Goal: Task Accomplishment & Management: Manage account settings

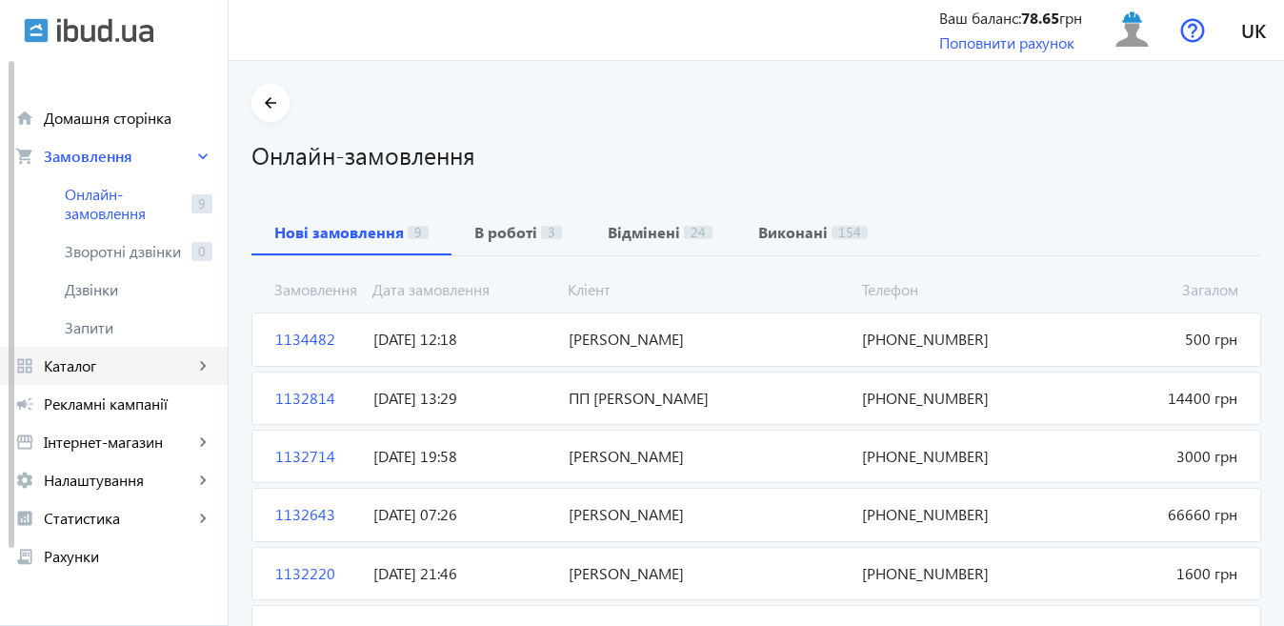
click at [108, 364] on span "Каталог" at bounding box center [119, 365] width 150 height 19
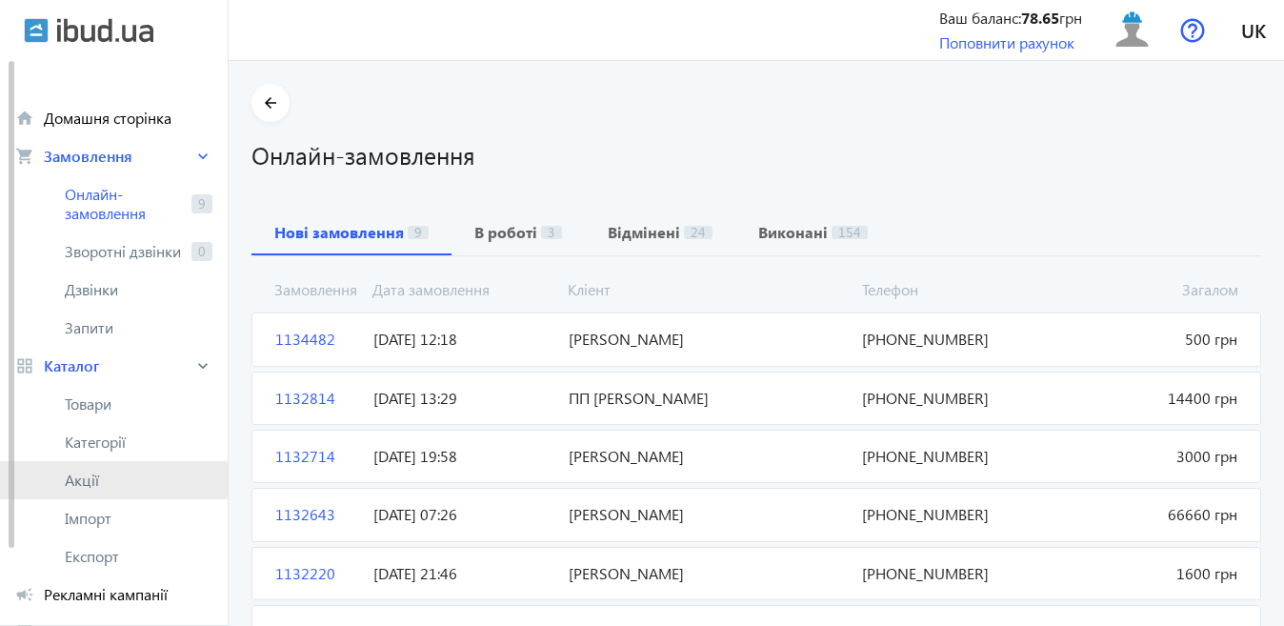
click at [93, 470] on span "Акції" at bounding box center [139, 479] width 148 height 19
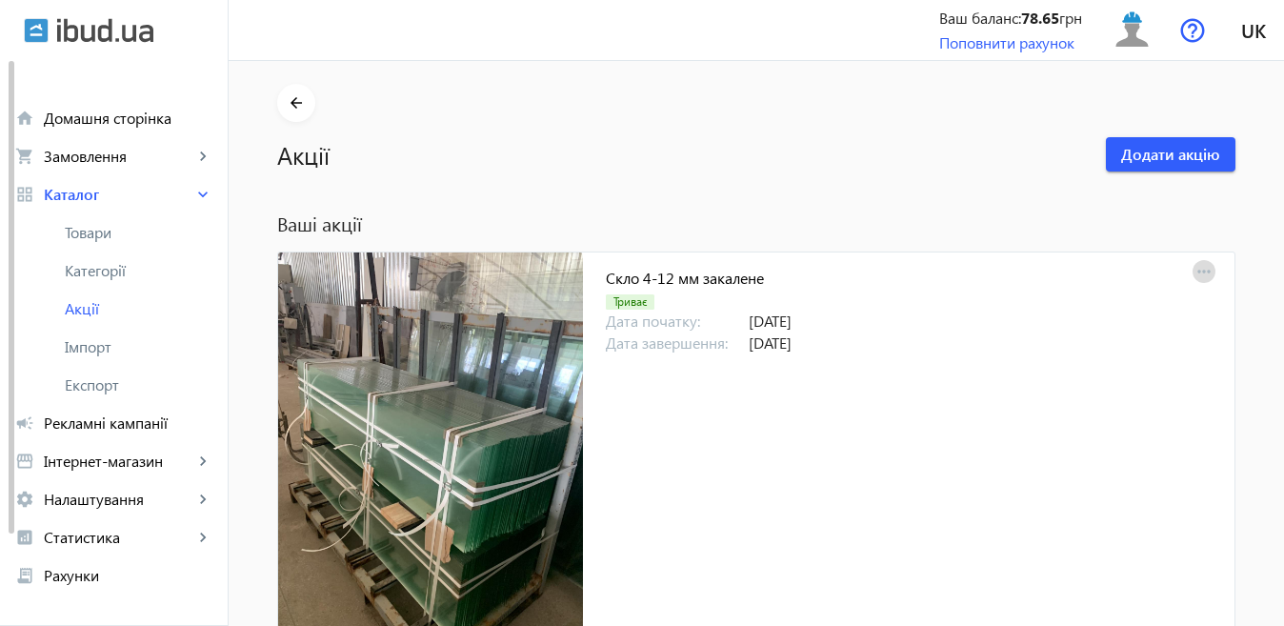
click at [1194, 270] on mat-icon "more_horiz" at bounding box center [1203, 272] width 27 height 27
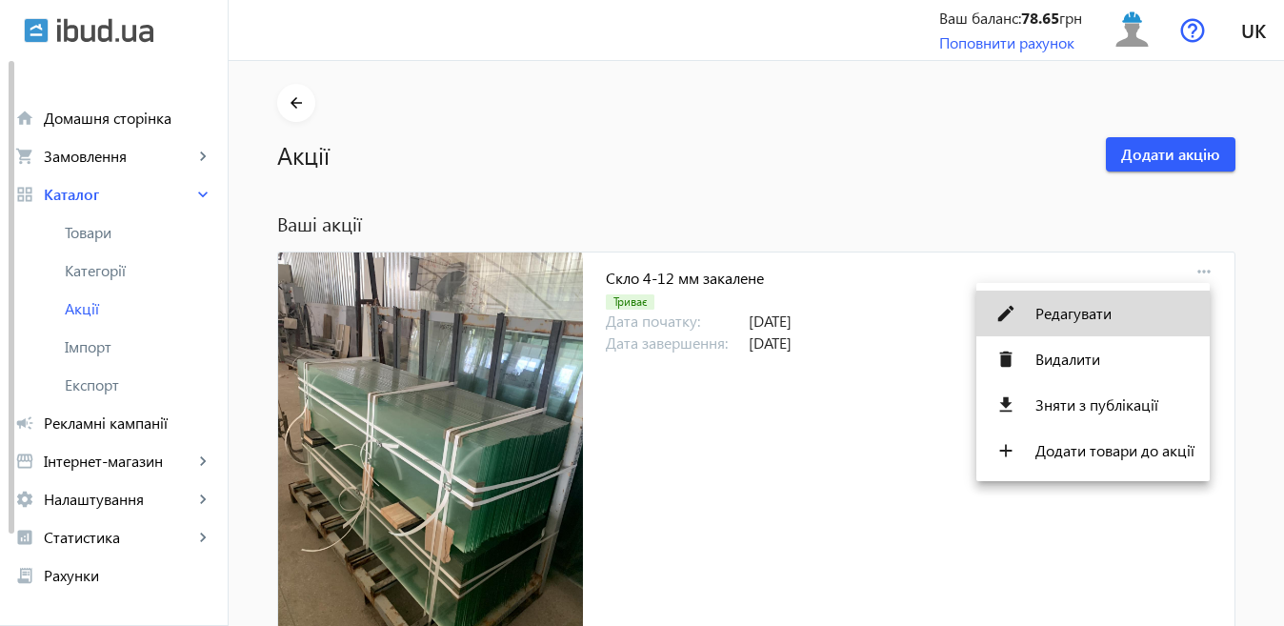
click at [1068, 312] on span "Редагувати" at bounding box center [1114, 313] width 159 height 15
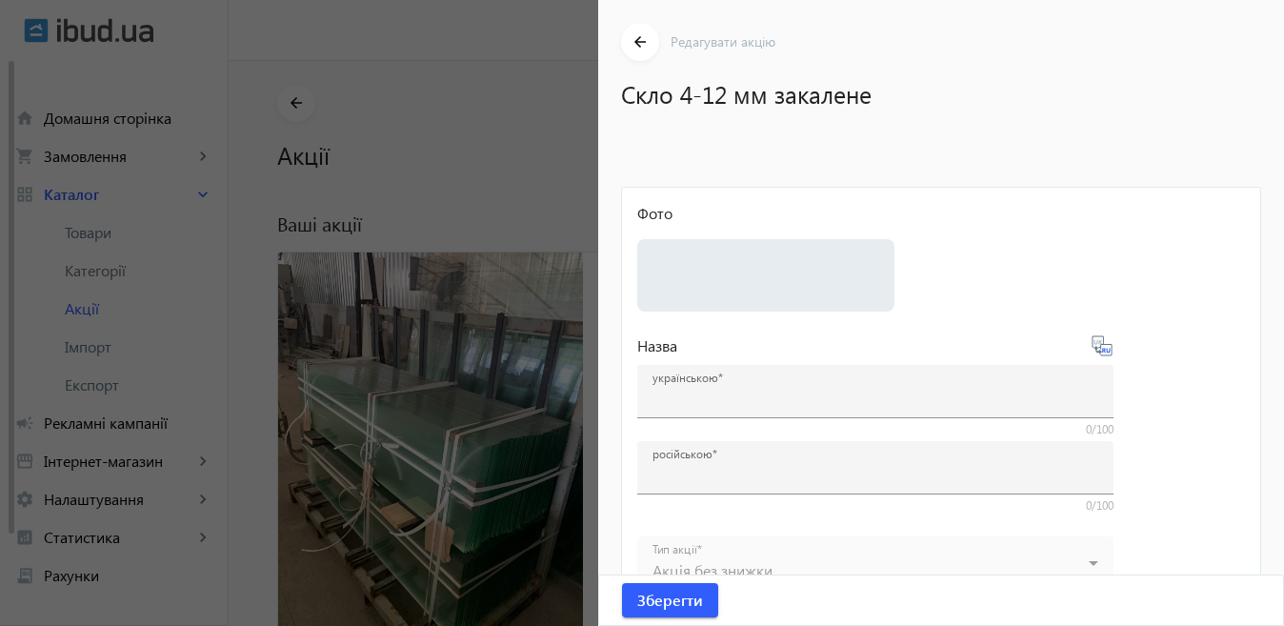
type input "Скло 4-12 мм закалене"
type input "Стекло 4-12 мм каленое"
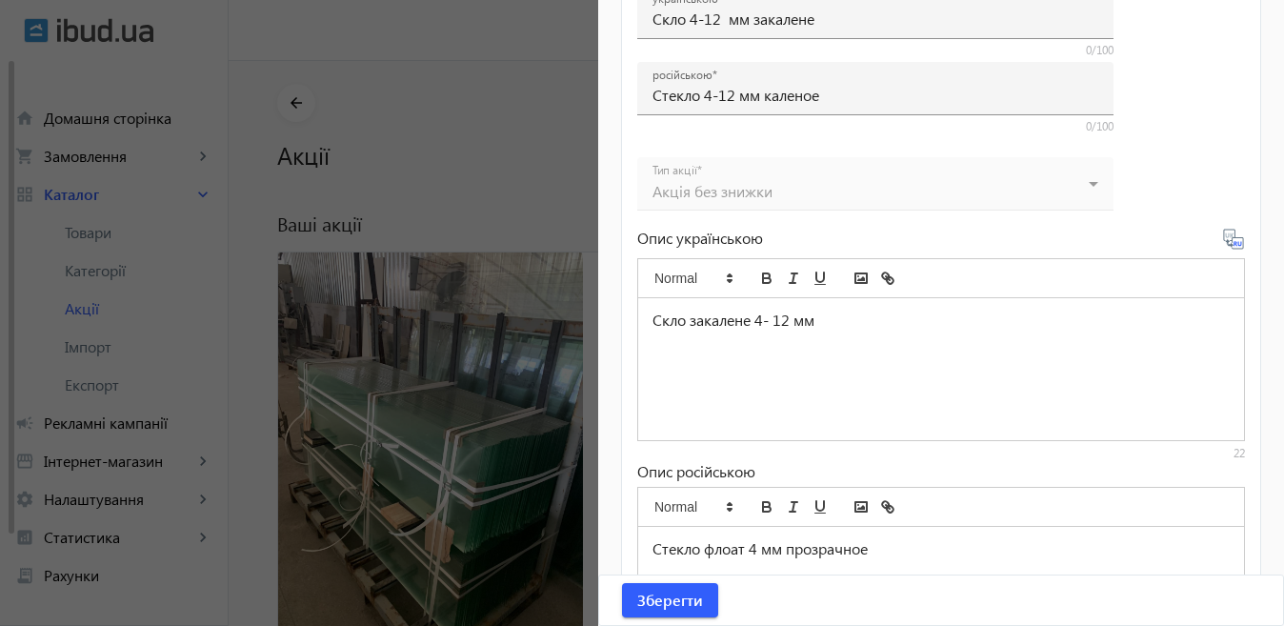
scroll to position [889, 0]
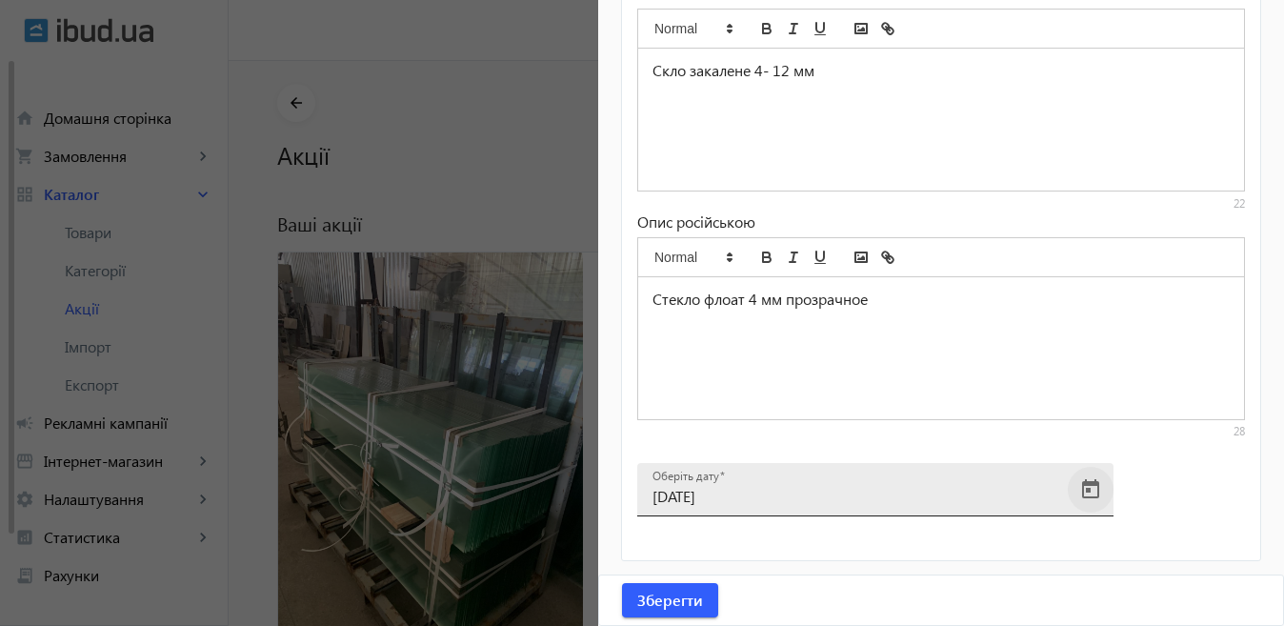
click at [1090, 495] on span "Open calendar" at bounding box center [1091, 490] width 46 height 46
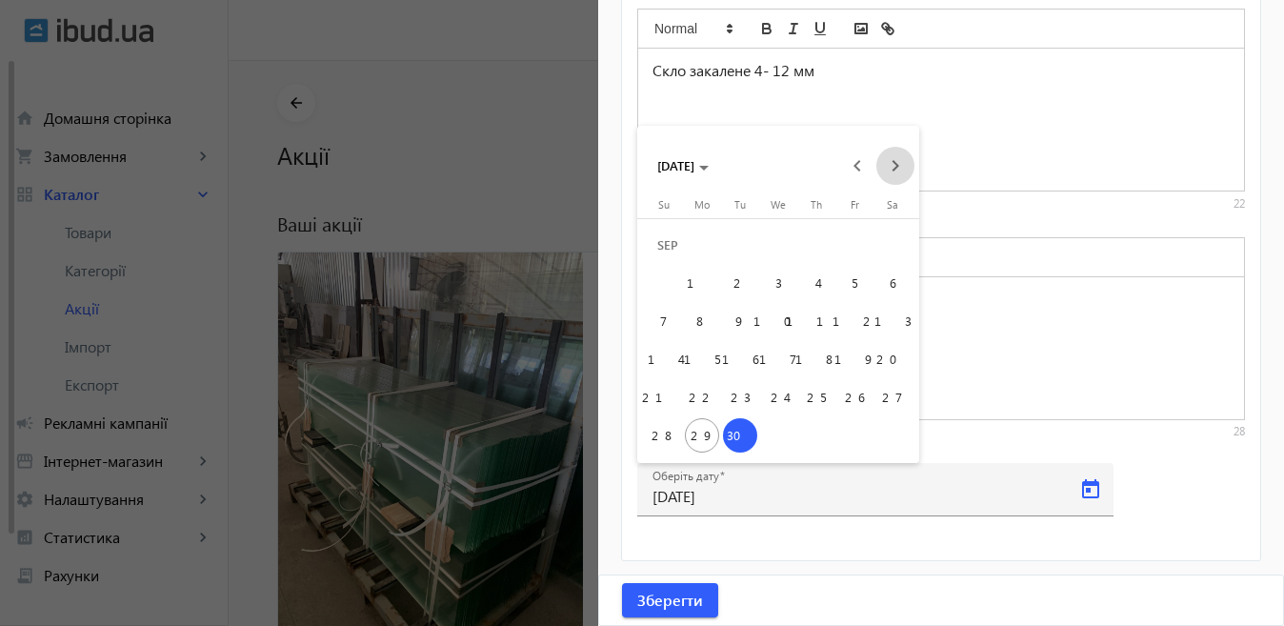
click at [891, 166] on span "Next month" at bounding box center [895, 166] width 38 height 38
click at [690, 279] on span "6" at bounding box center [702, 283] width 34 height 34
type input "[DATE]"
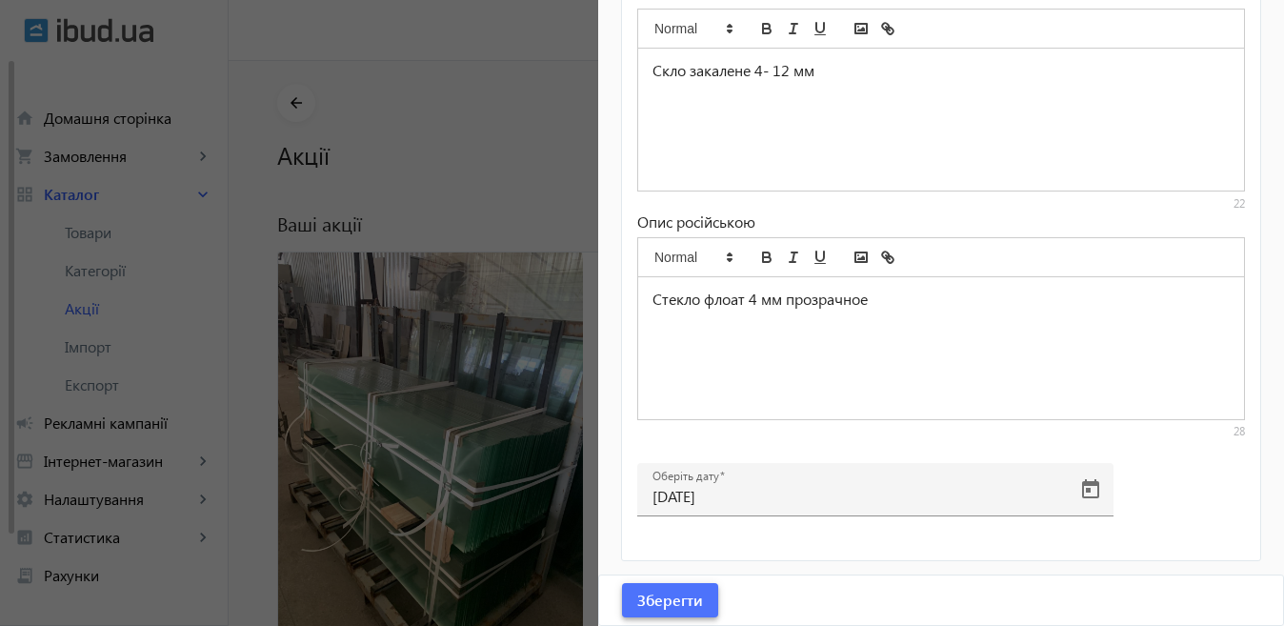
click at [688, 610] on span "Зберегти" at bounding box center [670, 599] width 66 height 21
click at [496, 458] on div at bounding box center [642, 313] width 1284 height 626
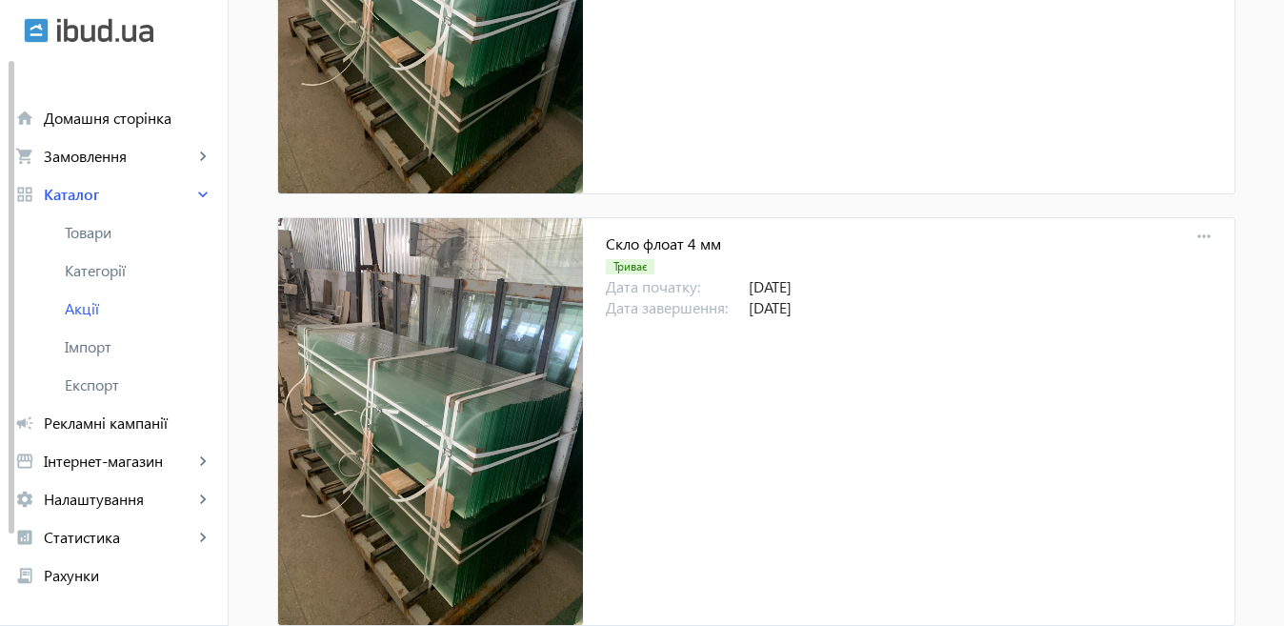
scroll to position [476, 0]
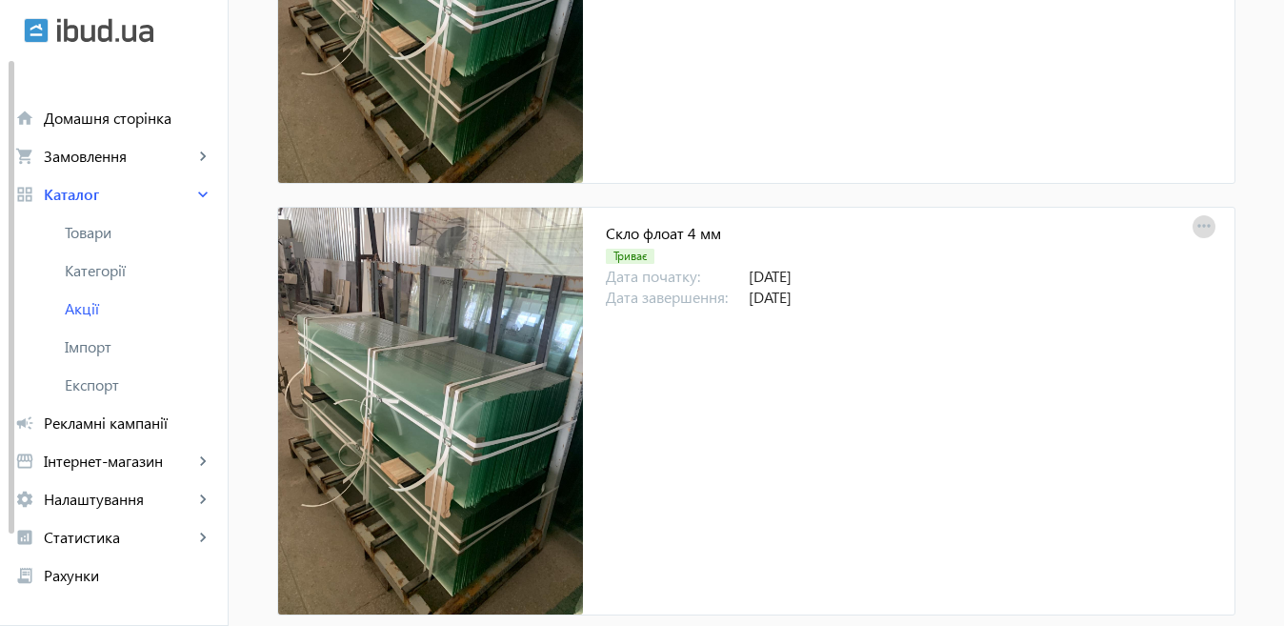
click at [1198, 221] on mat-icon "more_horiz" at bounding box center [1203, 226] width 27 height 27
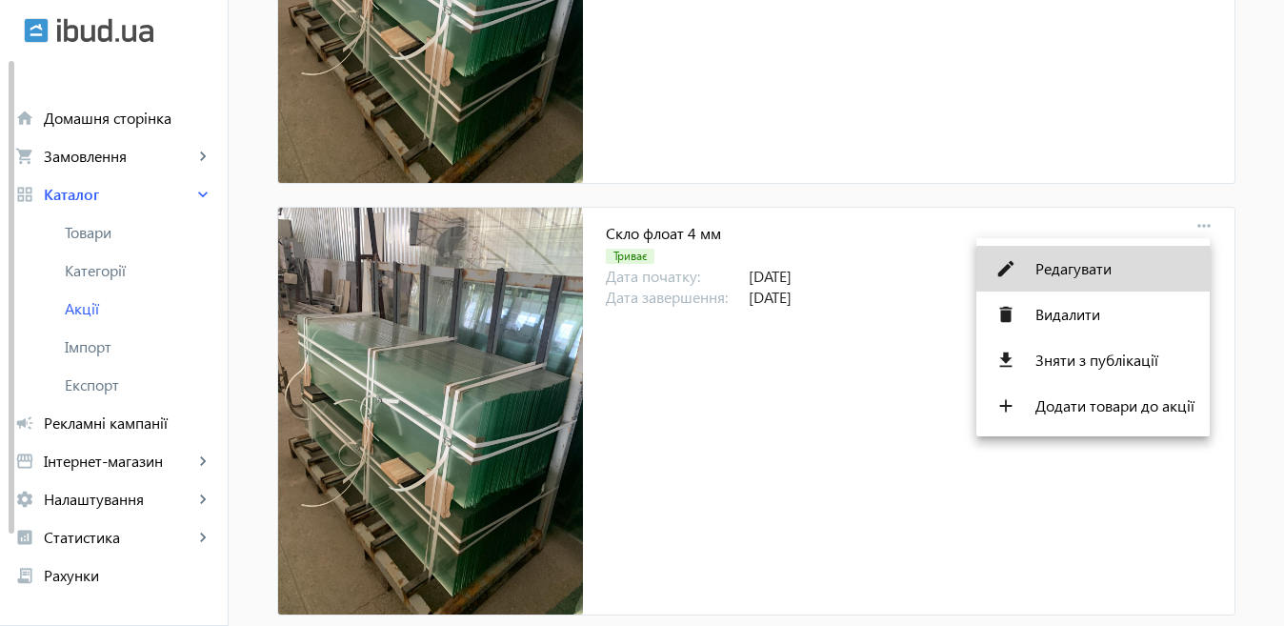
click at [1096, 278] on button "edit Редагувати" at bounding box center [1092, 269] width 233 height 46
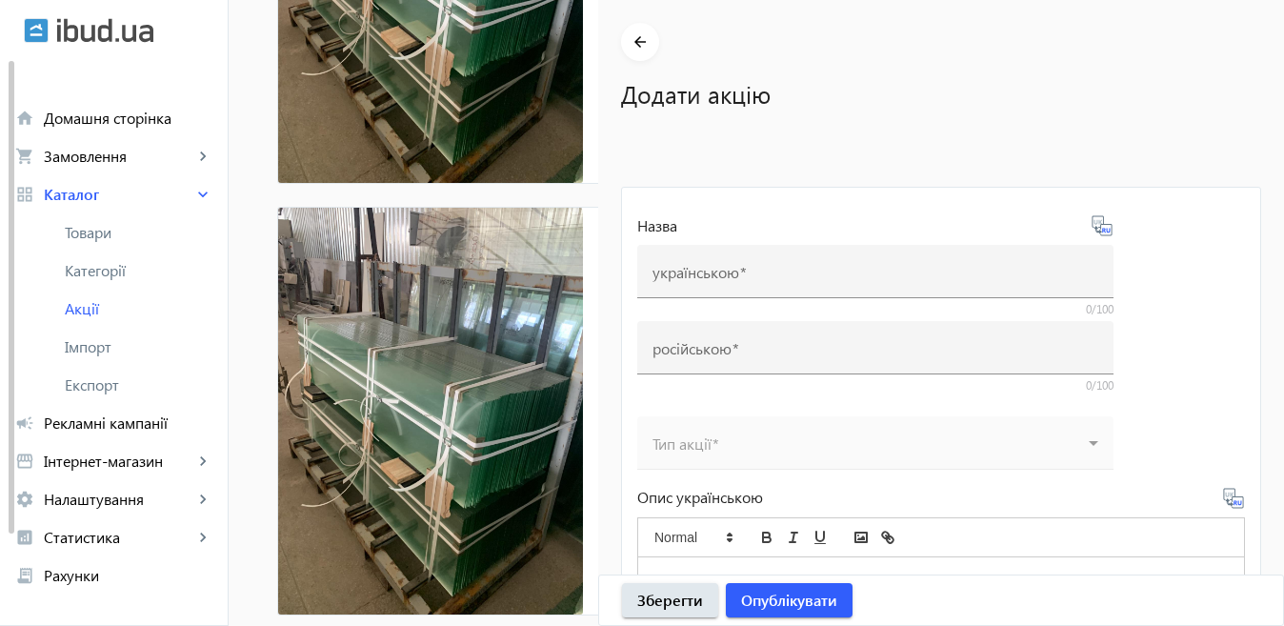
type input "Скло флоат 4 мм"
type input "Стекло флоат 4 мм"
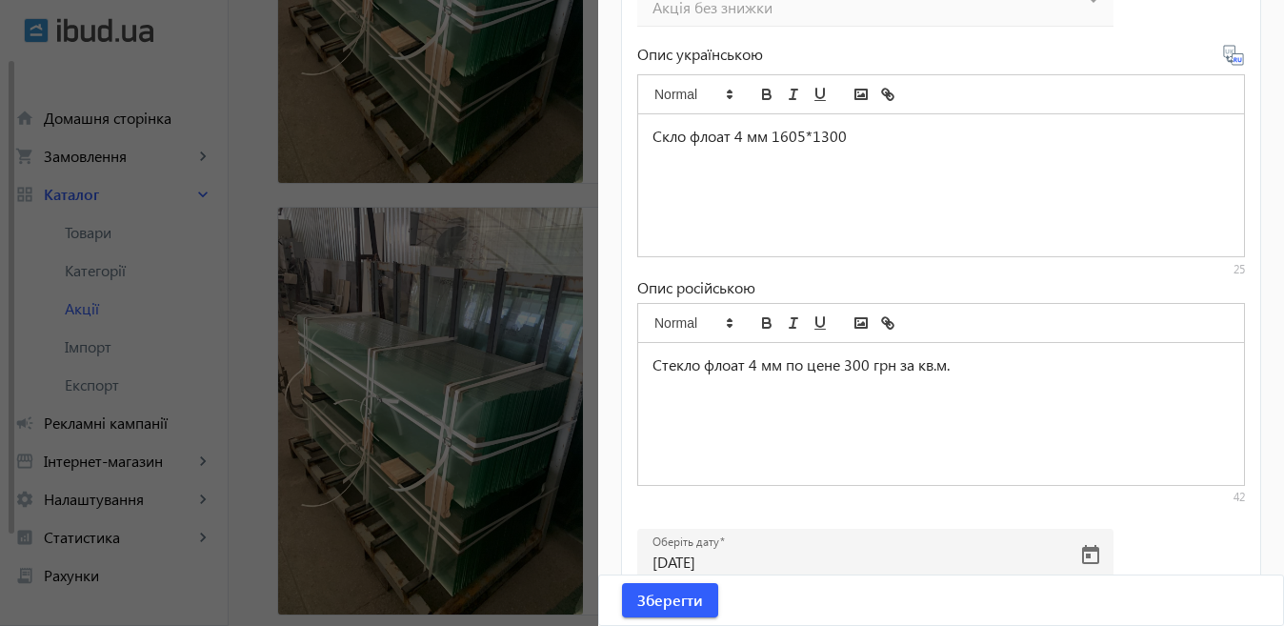
scroll to position [889, 0]
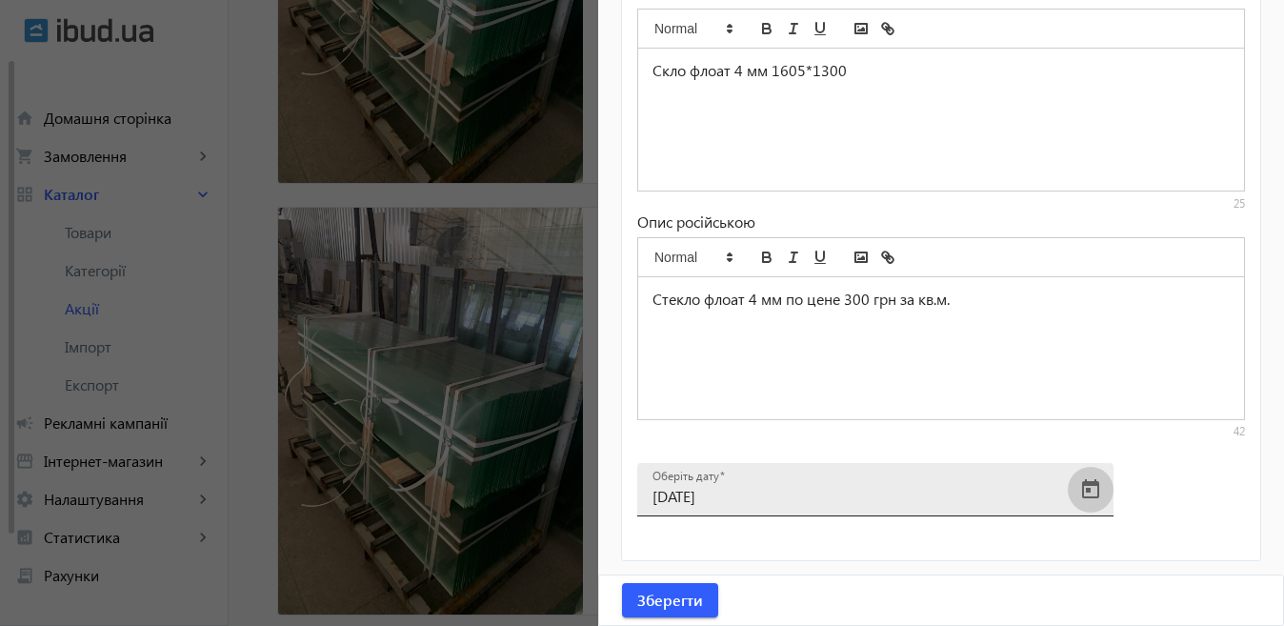
click at [1086, 485] on span "Open calendar" at bounding box center [1091, 490] width 46 height 46
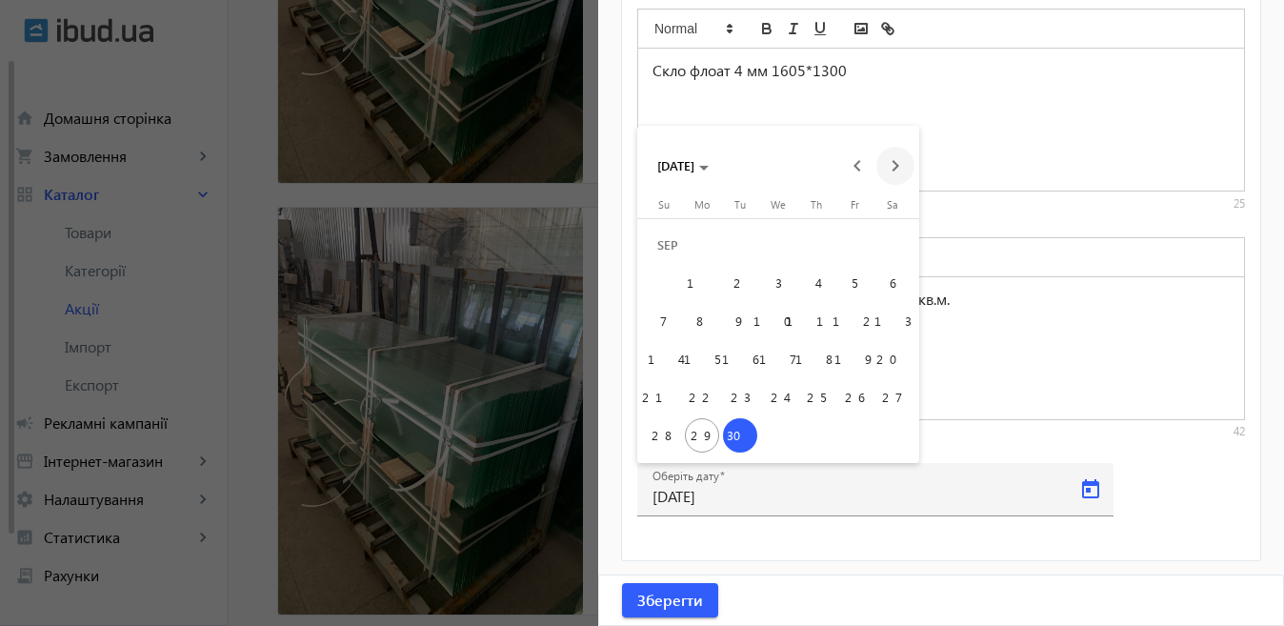
click at [897, 166] on span "Next month" at bounding box center [895, 166] width 38 height 38
click at [689, 285] on span "6" at bounding box center [702, 283] width 34 height 34
type input "[DATE]"
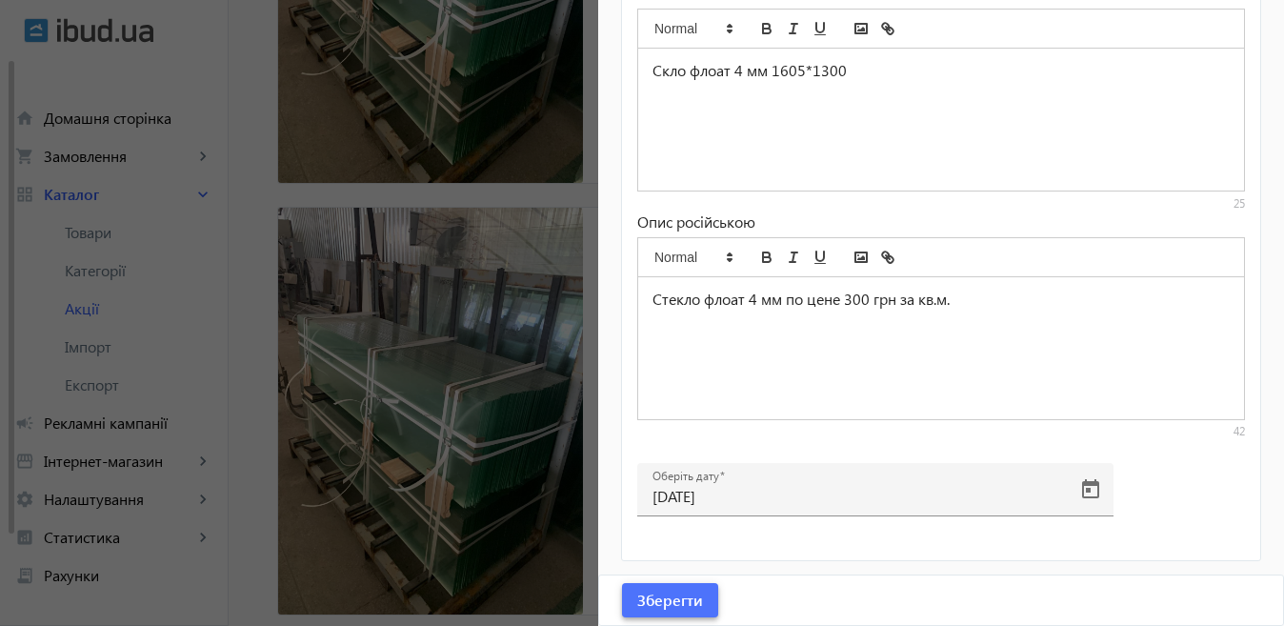
click at [674, 590] on span "Зберегти" at bounding box center [670, 599] width 66 height 21
click at [507, 393] on div at bounding box center [642, 313] width 1284 height 626
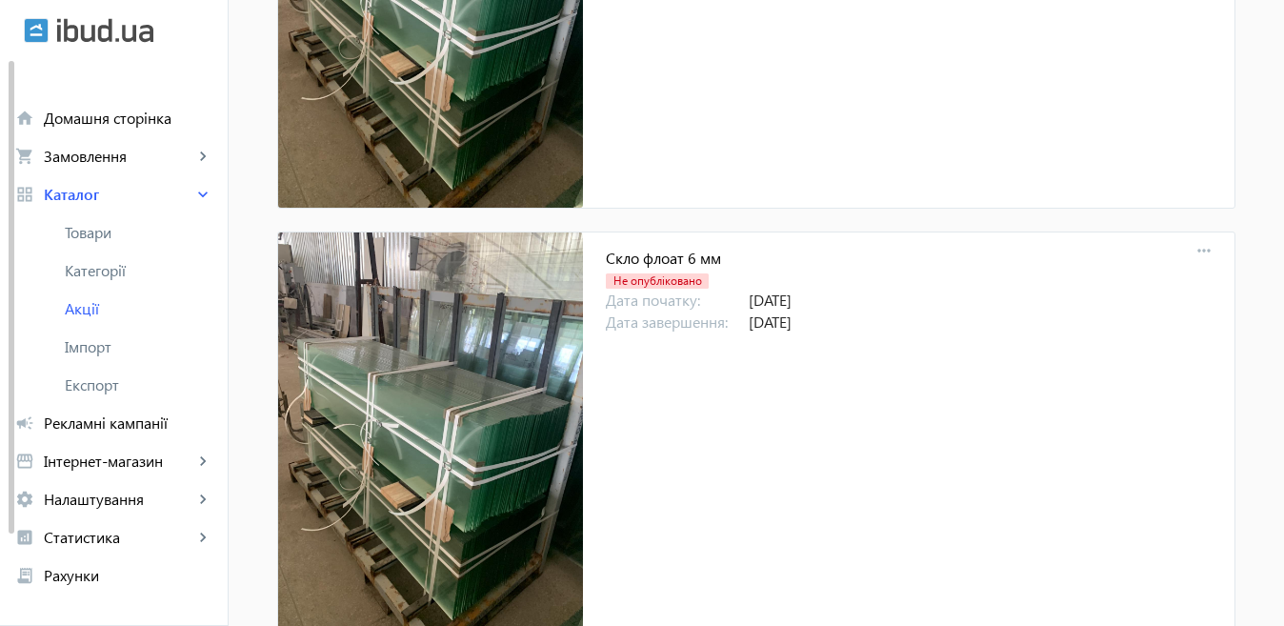
scroll to position [952, 0]
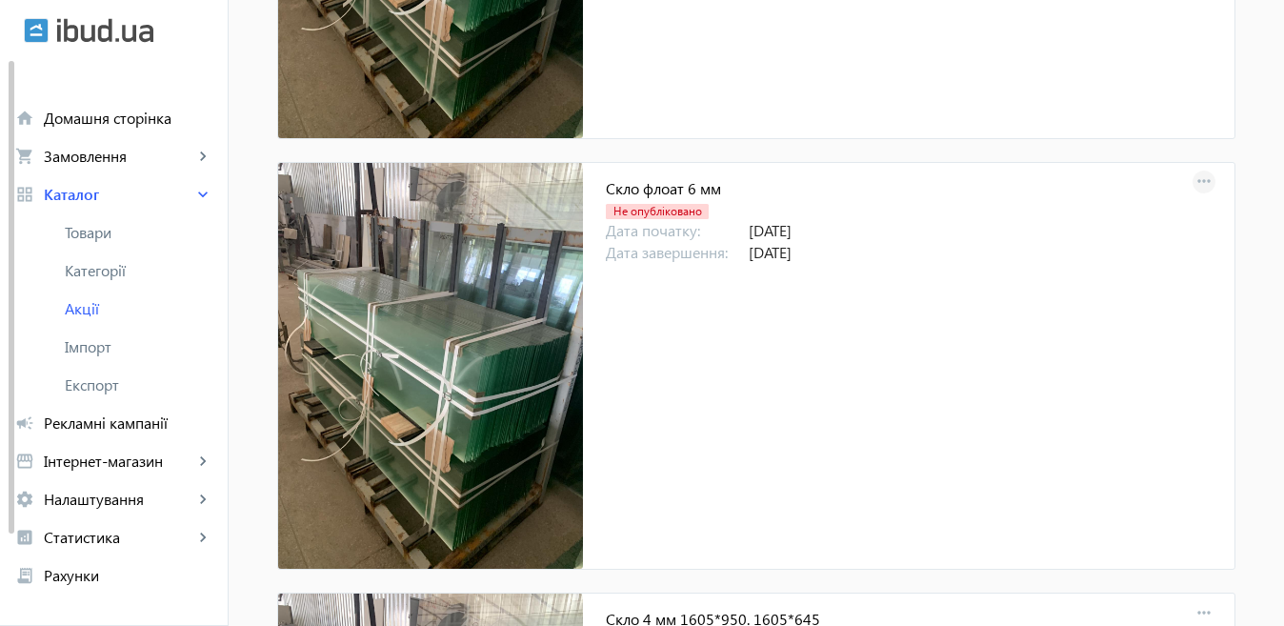
click at [1198, 173] on mat-icon "more_horiz" at bounding box center [1203, 182] width 27 height 27
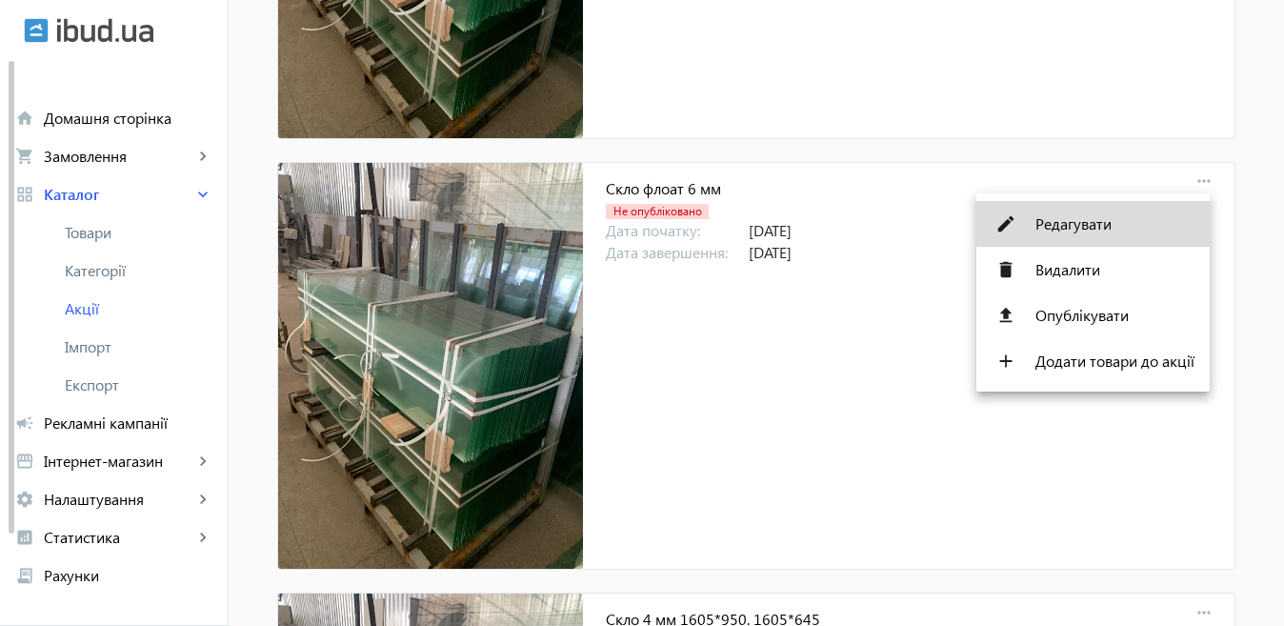
click at [1064, 229] on span "Редагувати" at bounding box center [1114, 223] width 159 height 15
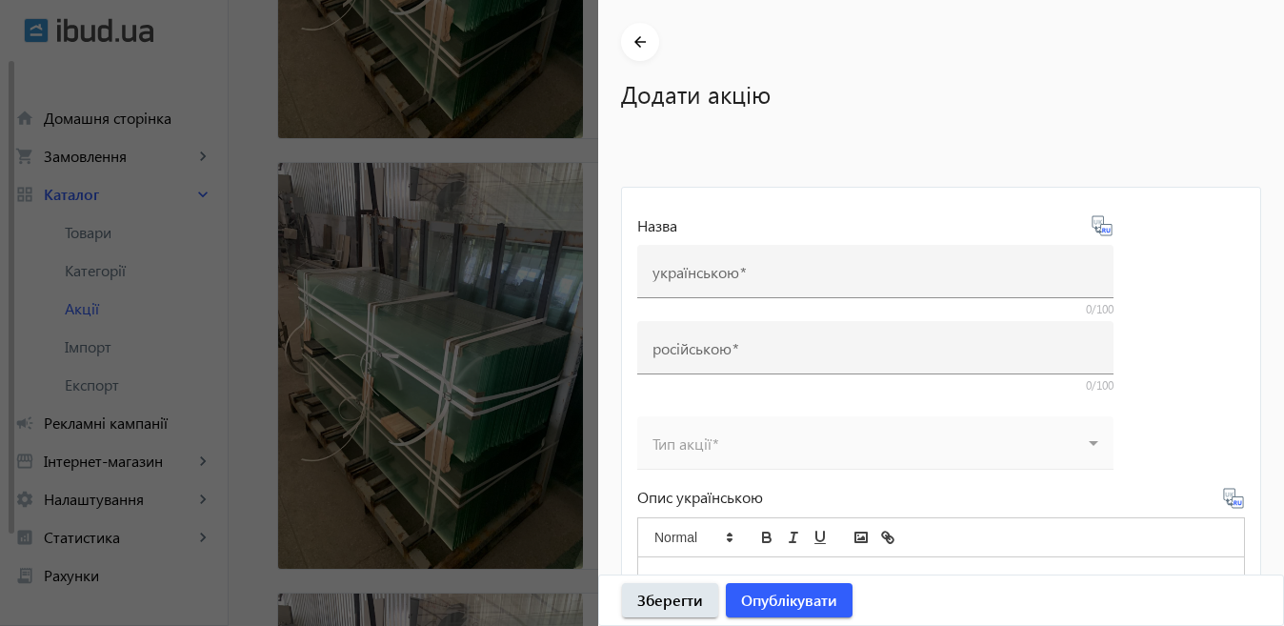
type input "Скло флоат 6 мм"
type input "Стекло 6 мм"
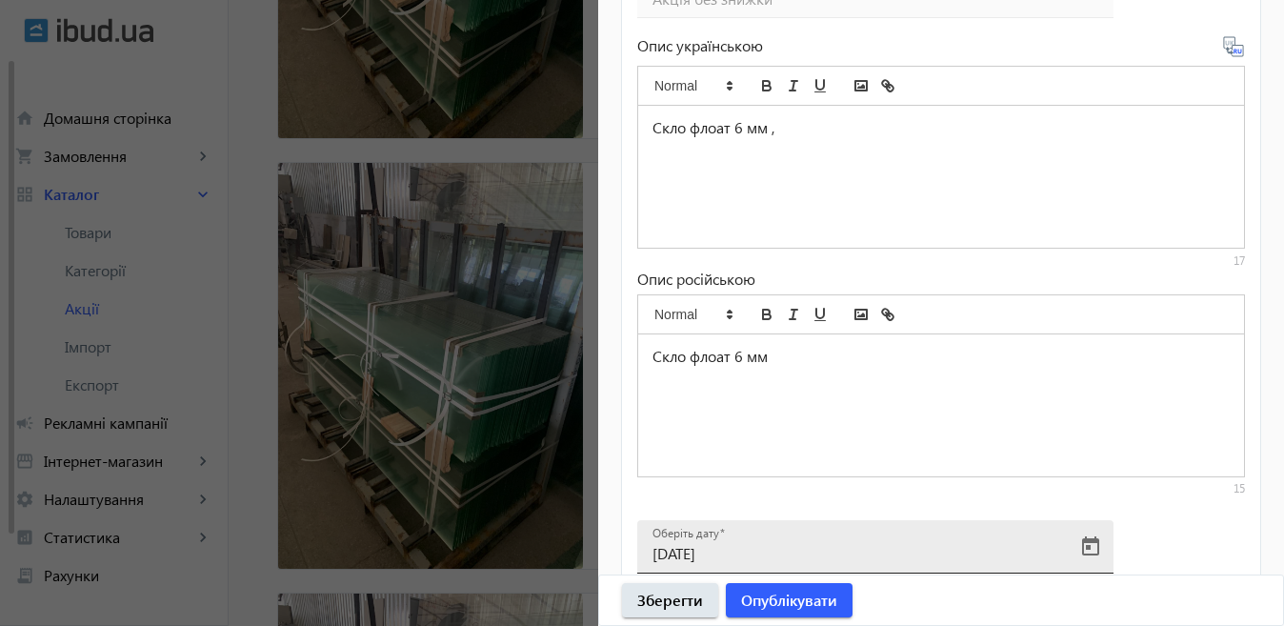
scroll to position [889, 0]
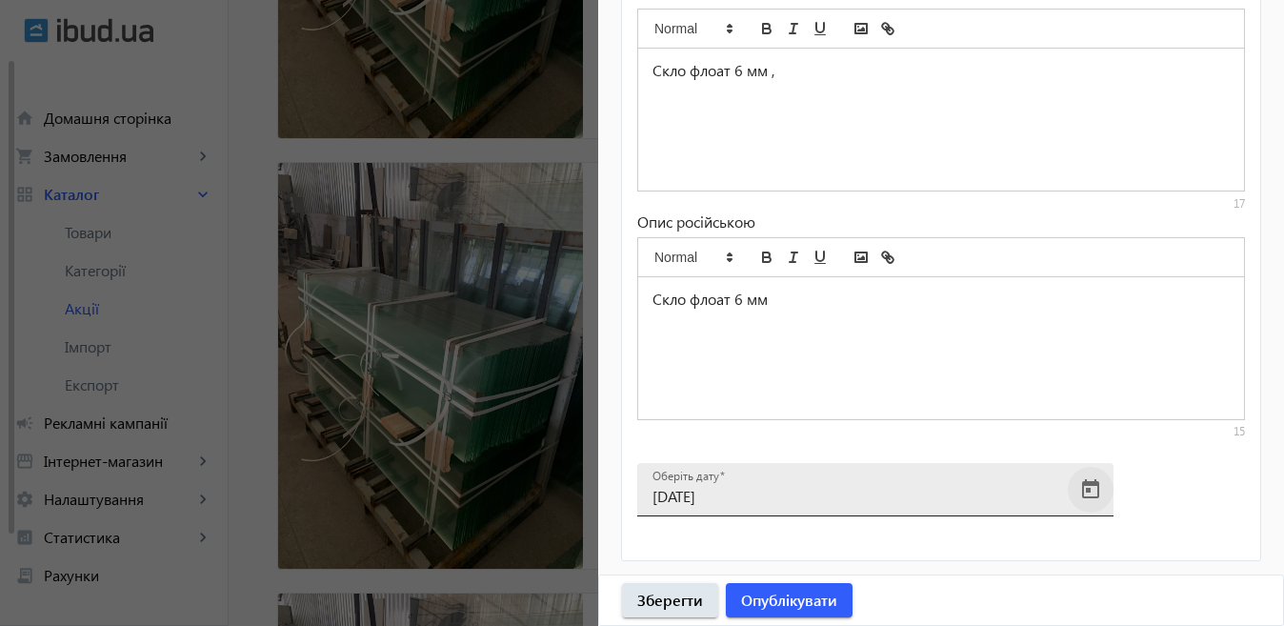
click at [1092, 483] on span "Open calendar" at bounding box center [1091, 490] width 46 height 46
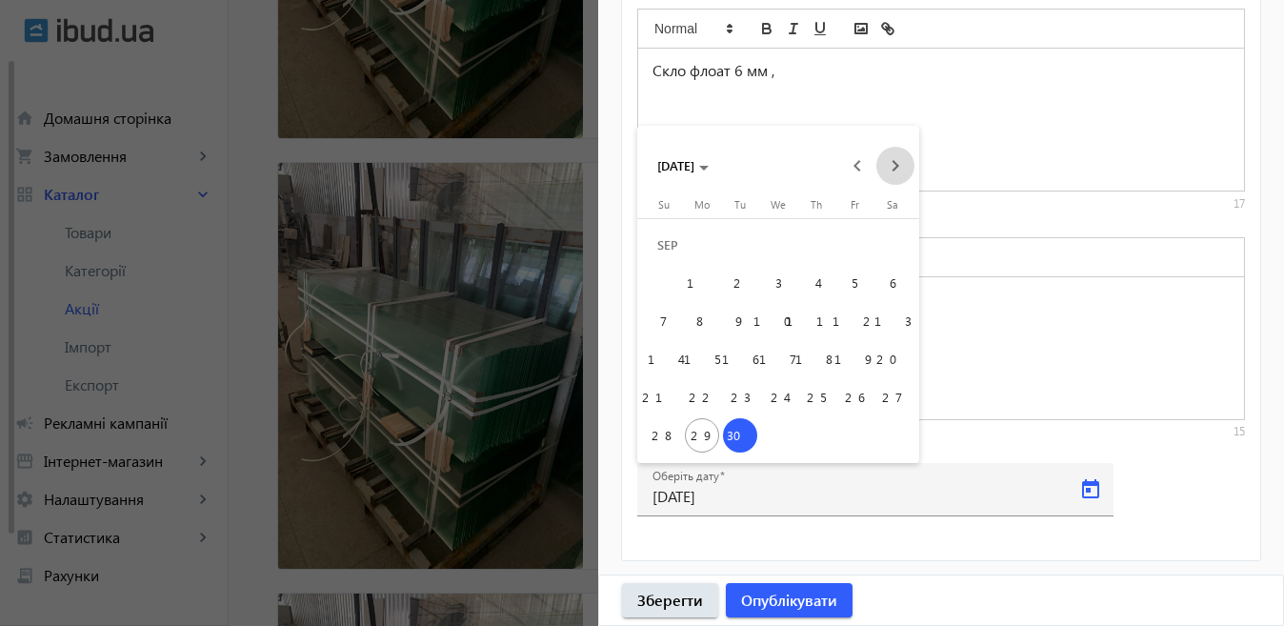
click at [903, 164] on span "Next month" at bounding box center [895, 166] width 38 height 38
click at [706, 288] on span "6" at bounding box center [702, 283] width 34 height 34
type input "[DATE]"
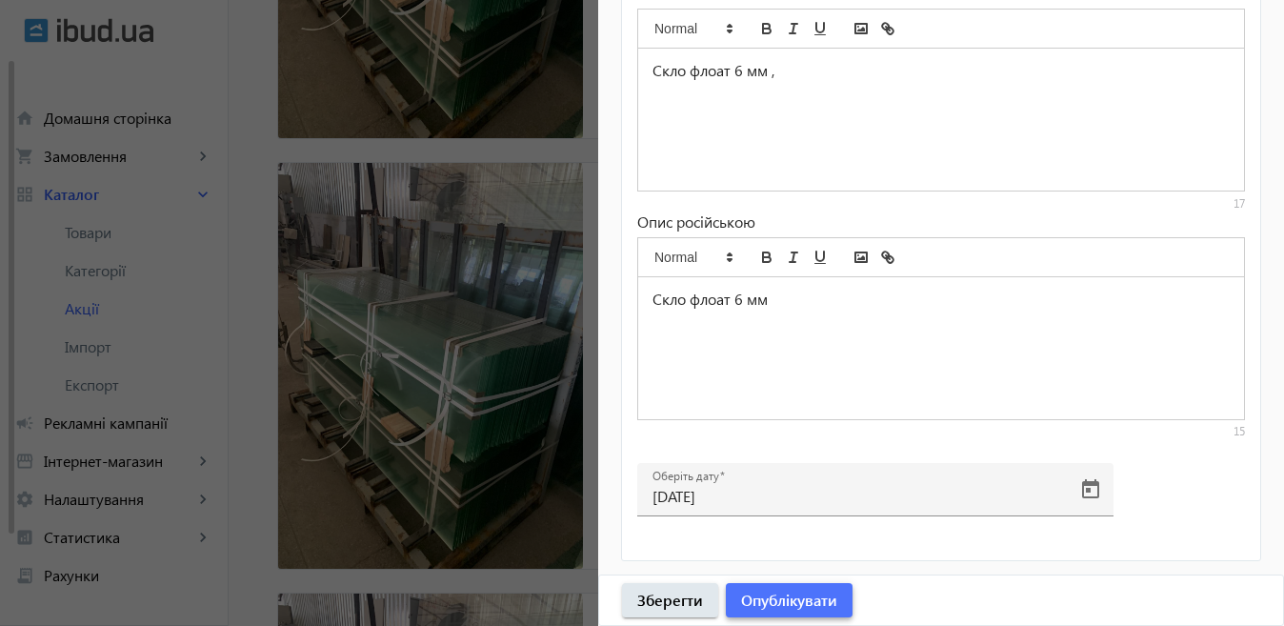
click at [786, 605] on span "Опублікувати" at bounding box center [789, 599] width 96 height 21
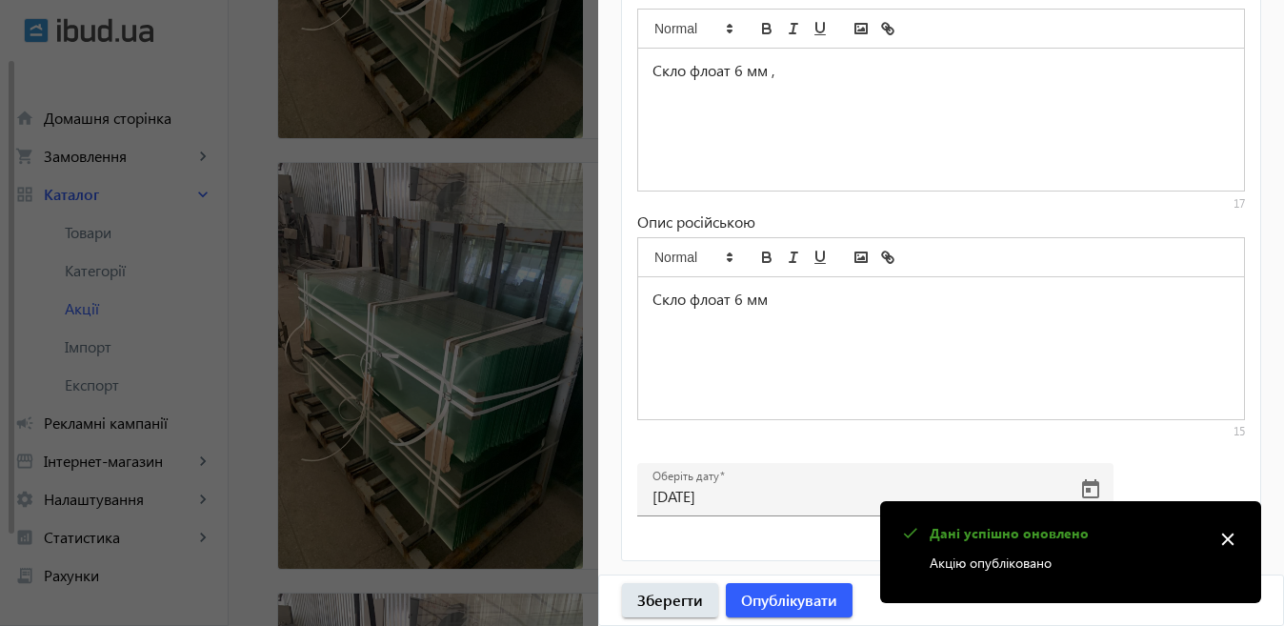
click at [482, 406] on div at bounding box center [642, 313] width 1284 height 626
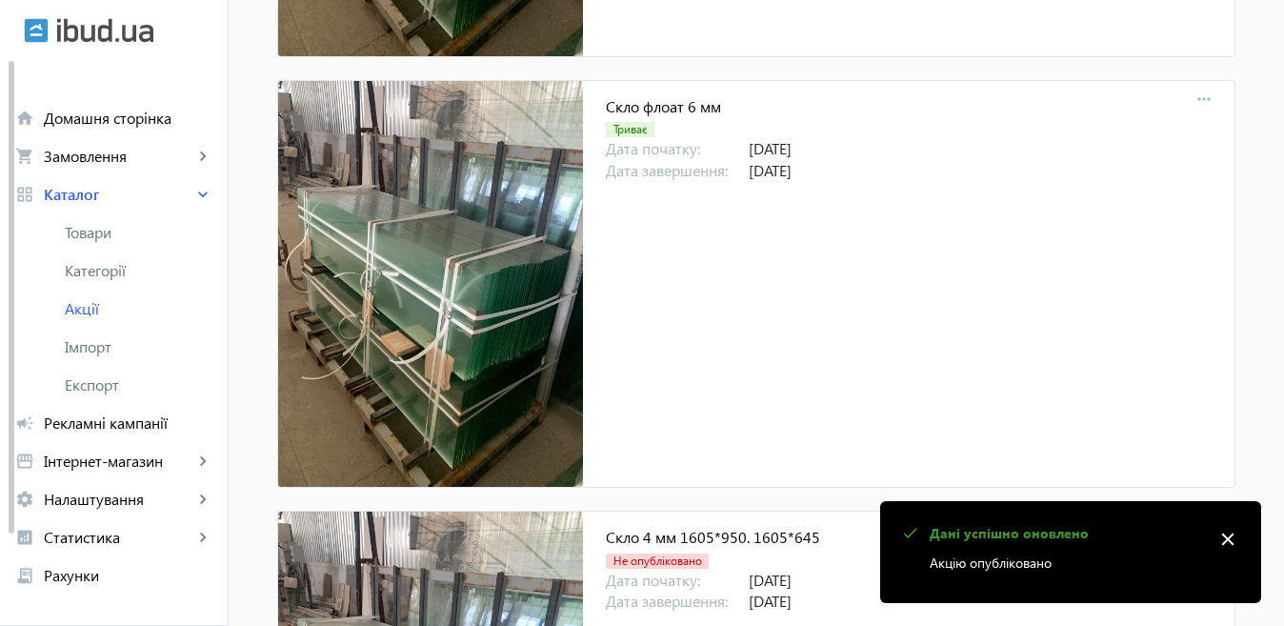
scroll to position [1333, 0]
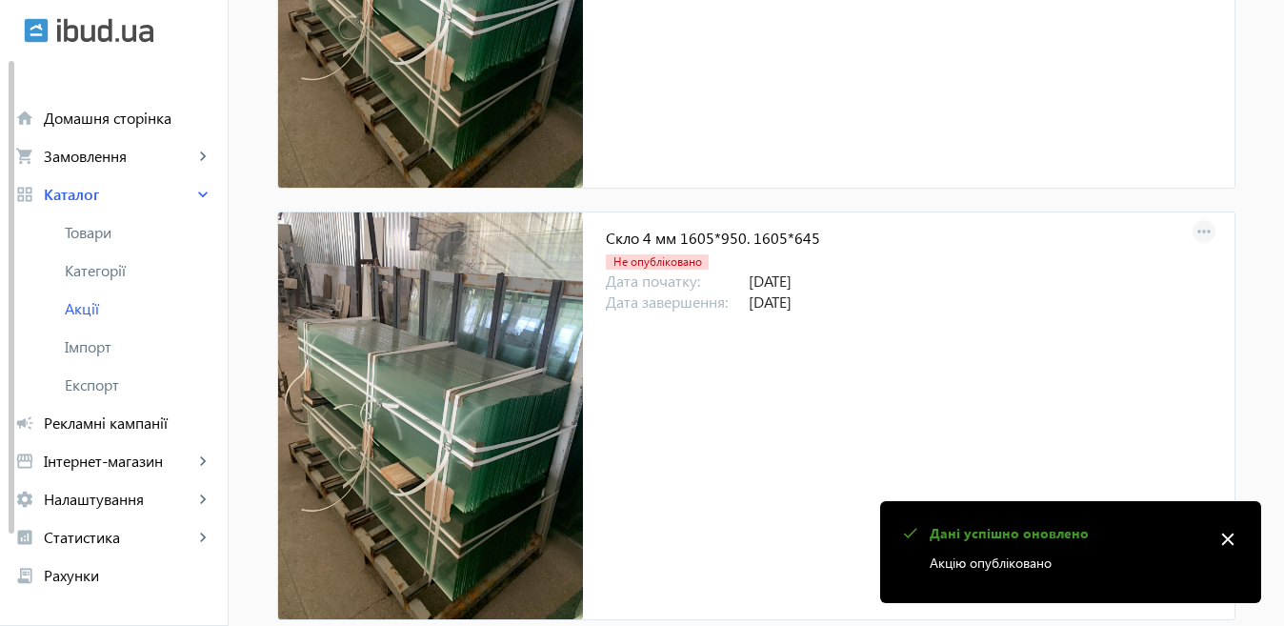
click at [1190, 224] on mat-icon "more_horiz" at bounding box center [1203, 232] width 27 height 27
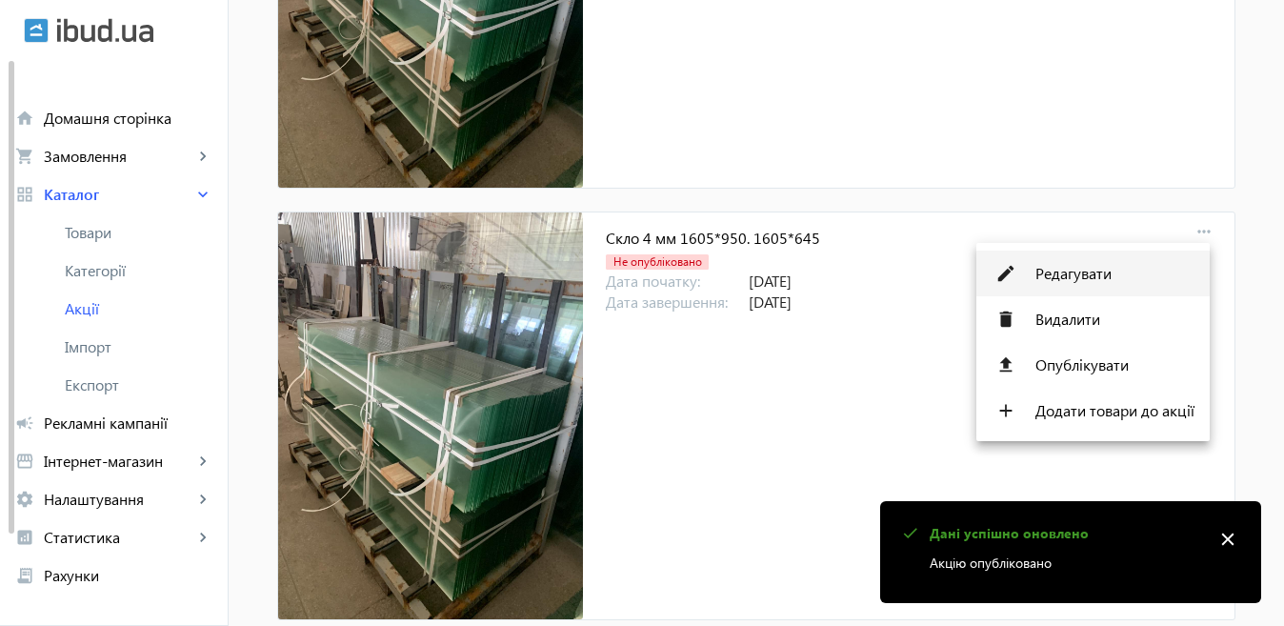
click at [1129, 273] on span "Редагувати" at bounding box center [1114, 273] width 159 height 15
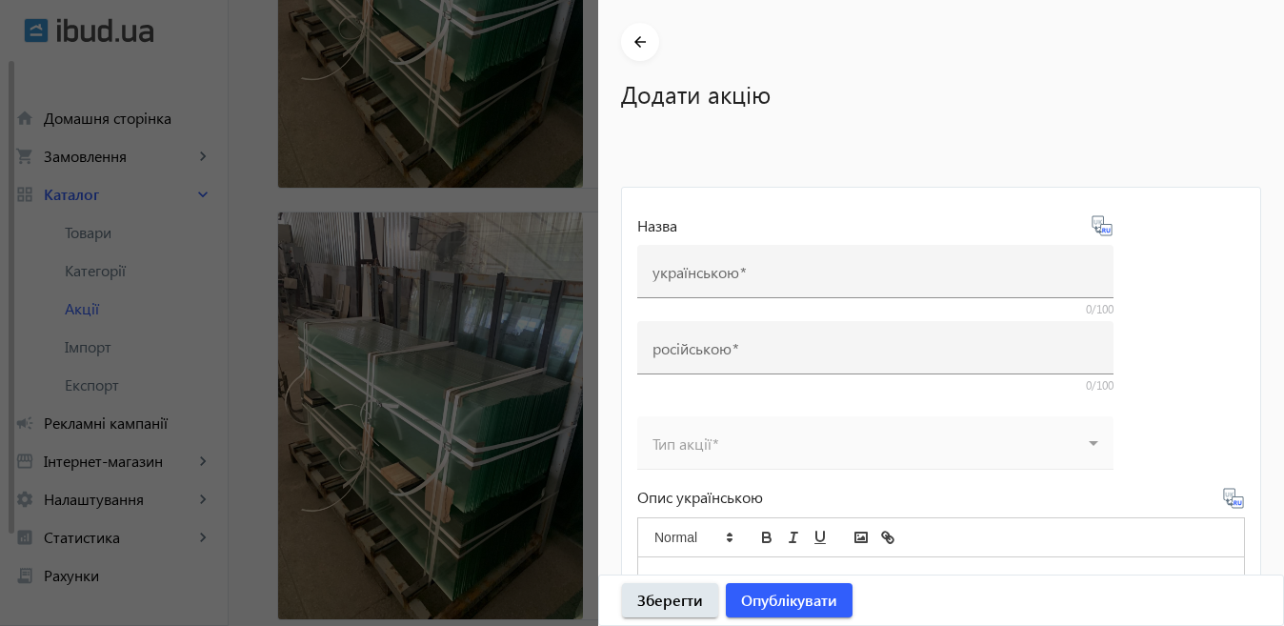
type input "Скло 4 мм 1605*950. 1605*645"
type input "Стекло 4 мм 1605*950. 1605*645"
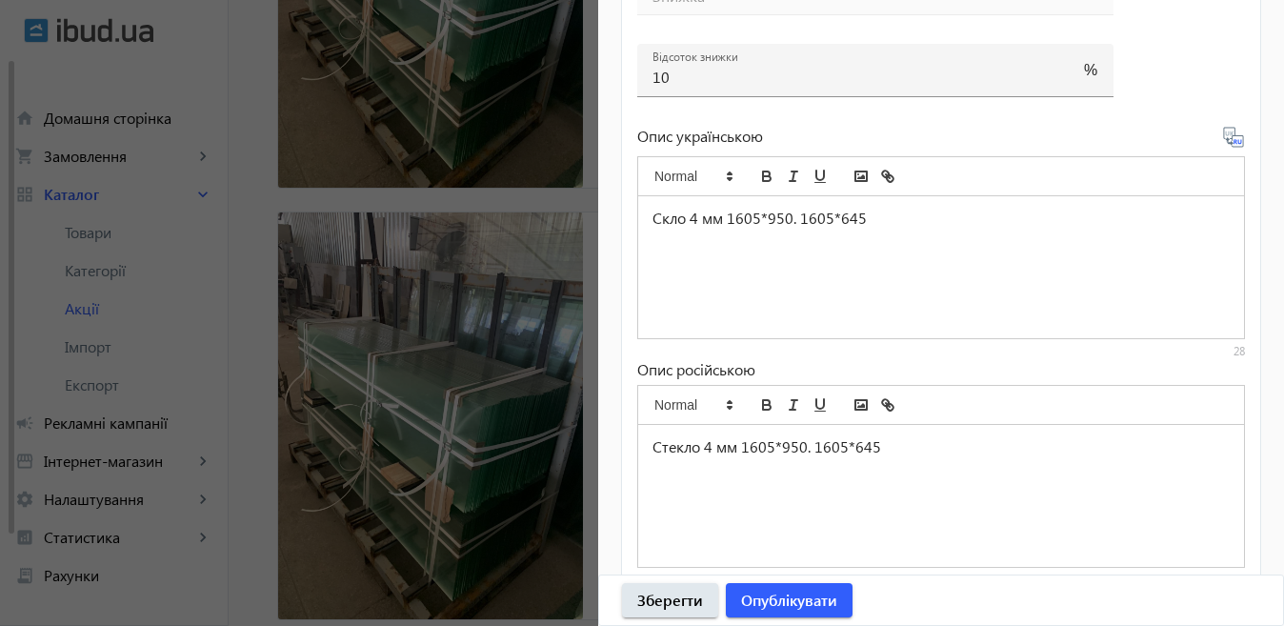
scroll to position [982, 0]
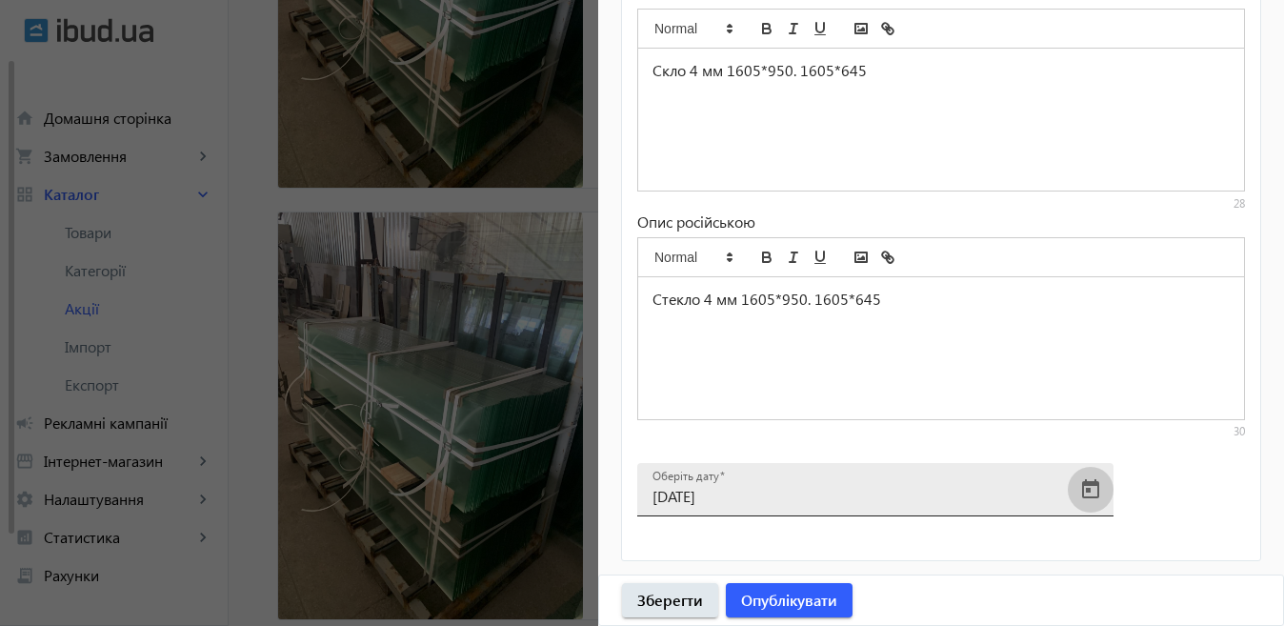
click at [1087, 485] on span "Open calendar" at bounding box center [1091, 490] width 46 height 46
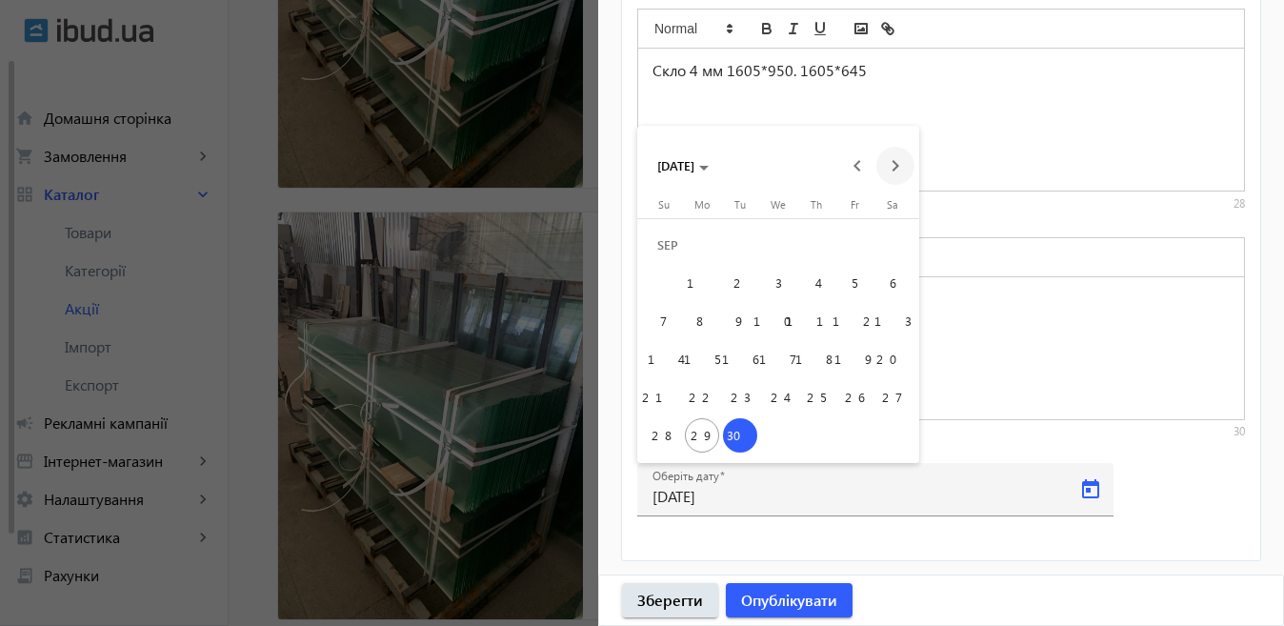
click at [887, 155] on span "Next month" at bounding box center [895, 166] width 38 height 38
click at [707, 282] on span "6" at bounding box center [702, 283] width 34 height 34
type input "[DATE]"
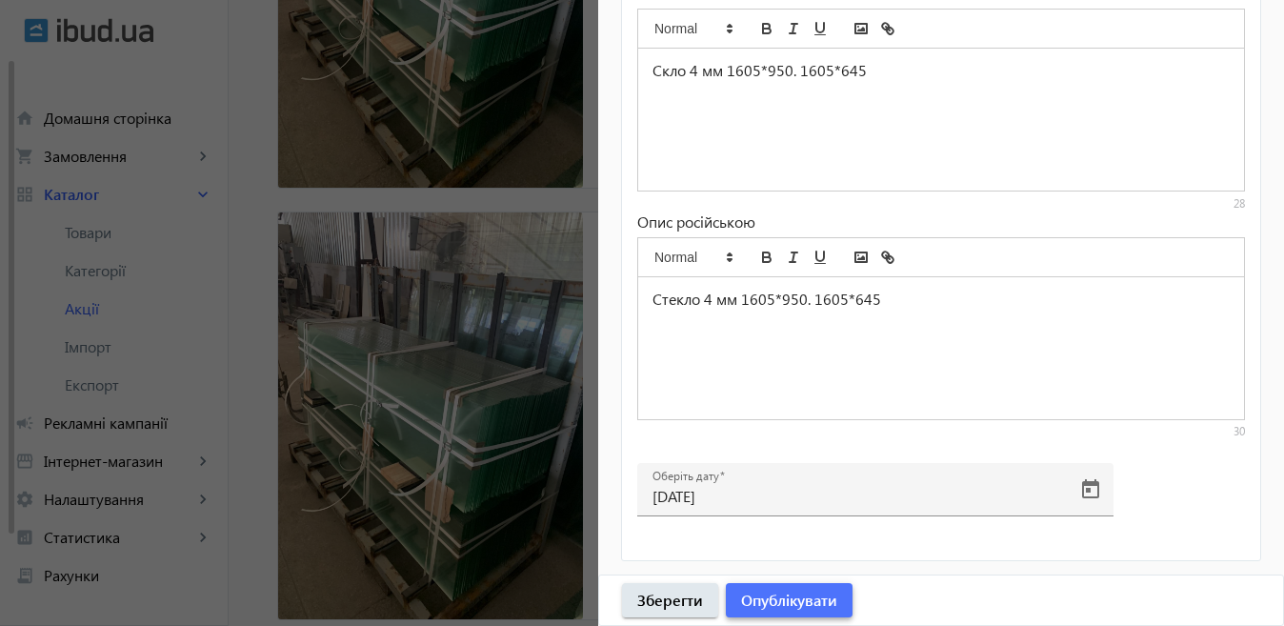
click at [775, 611] on span "button" at bounding box center [789, 600] width 127 height 46
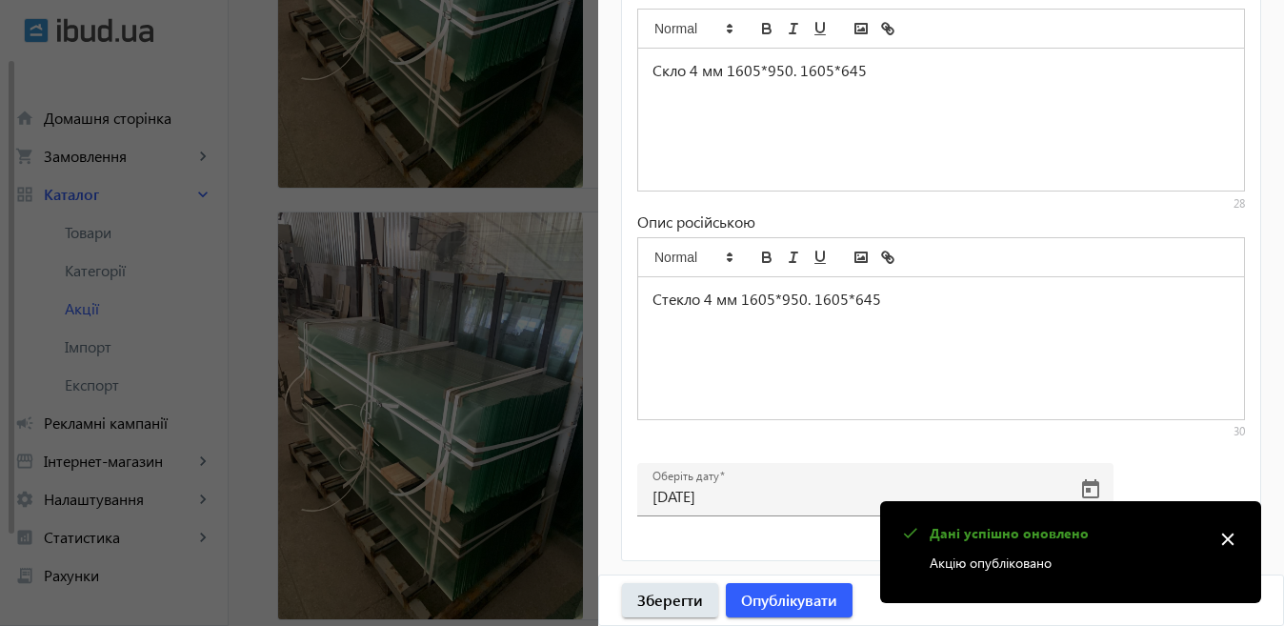
click at [532, 431] on div at bounding box center [642, 313] width 1284 height 626
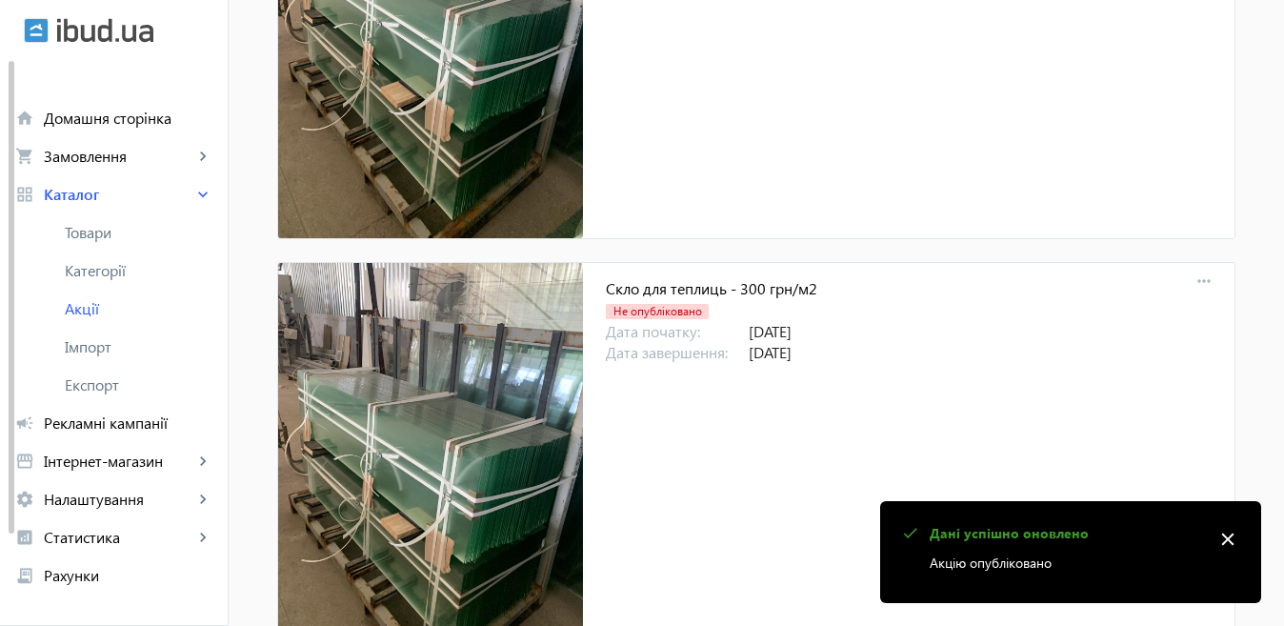
scroll to position [1809, 0]
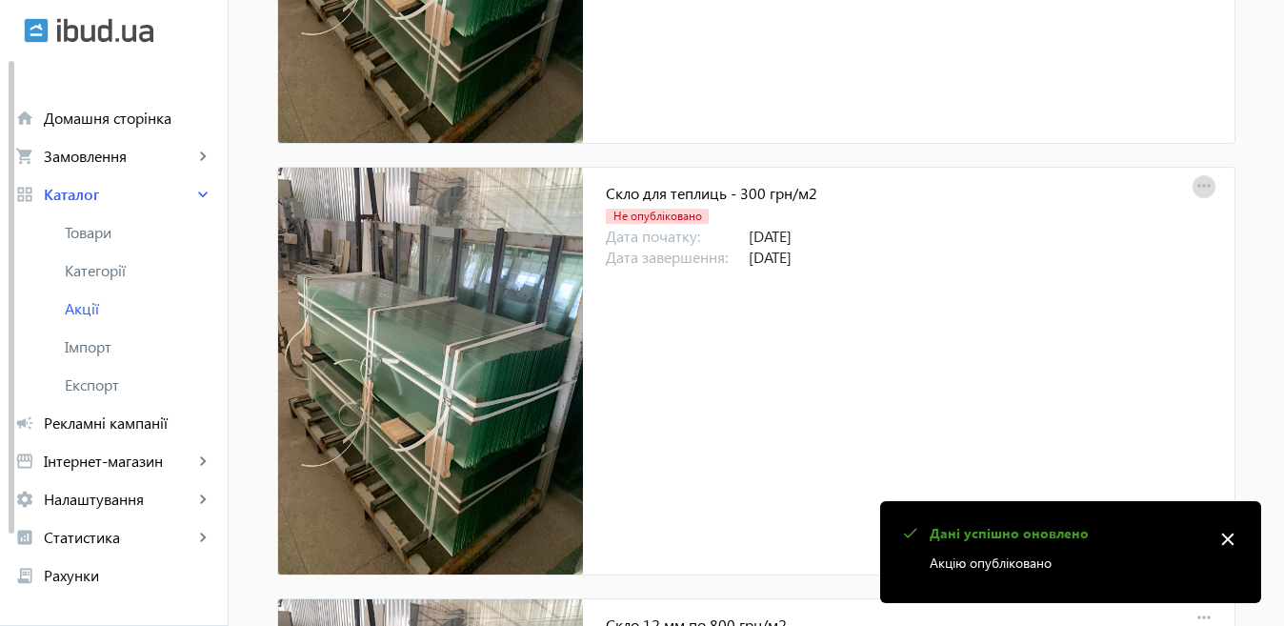
click at [1195, 184] on mat-icon "more_horiz" at bounding box center [1203, 186] width 27 height 27
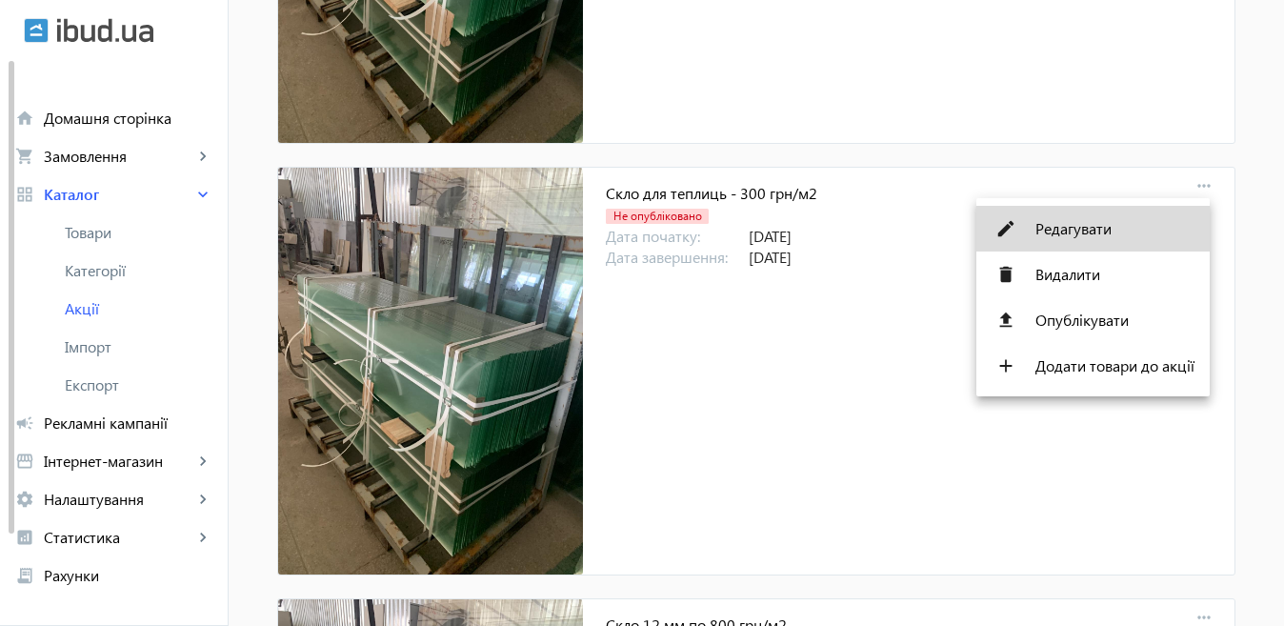
click at [1110, 236] on button "edit Редагувати" at bounding box center [1092, 229] width 233 height 46
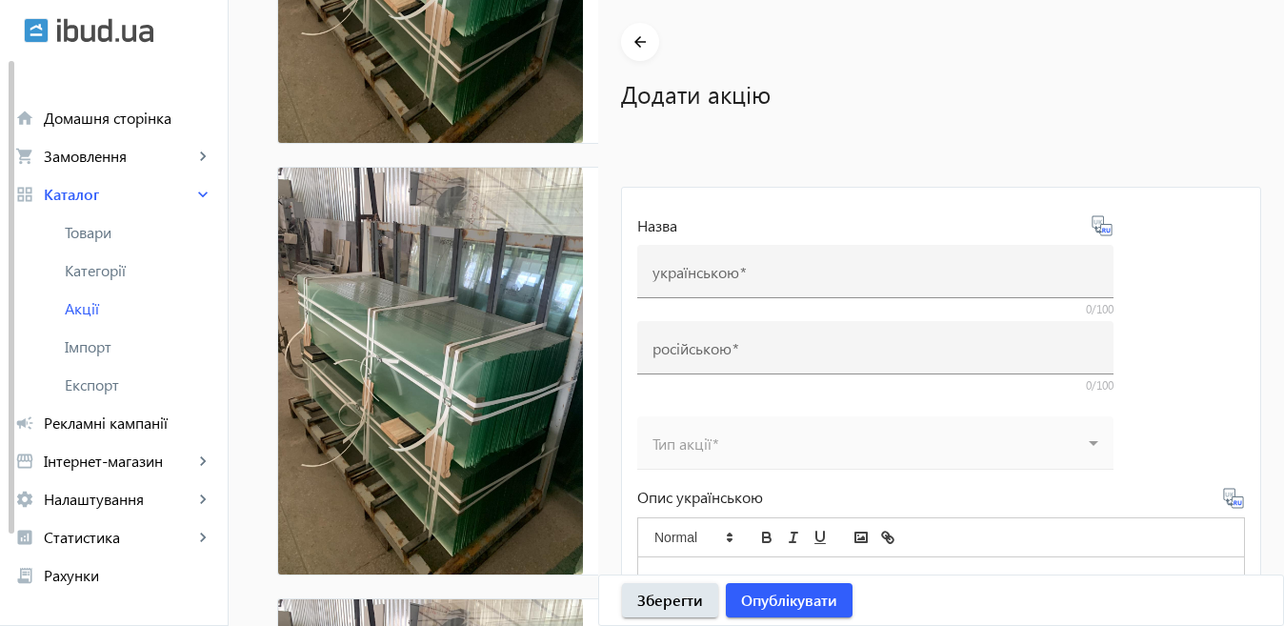
type input "Скло для теплиць - 300 грн/м2"
type input "Стекло для теплиц - 300 грн/м2"
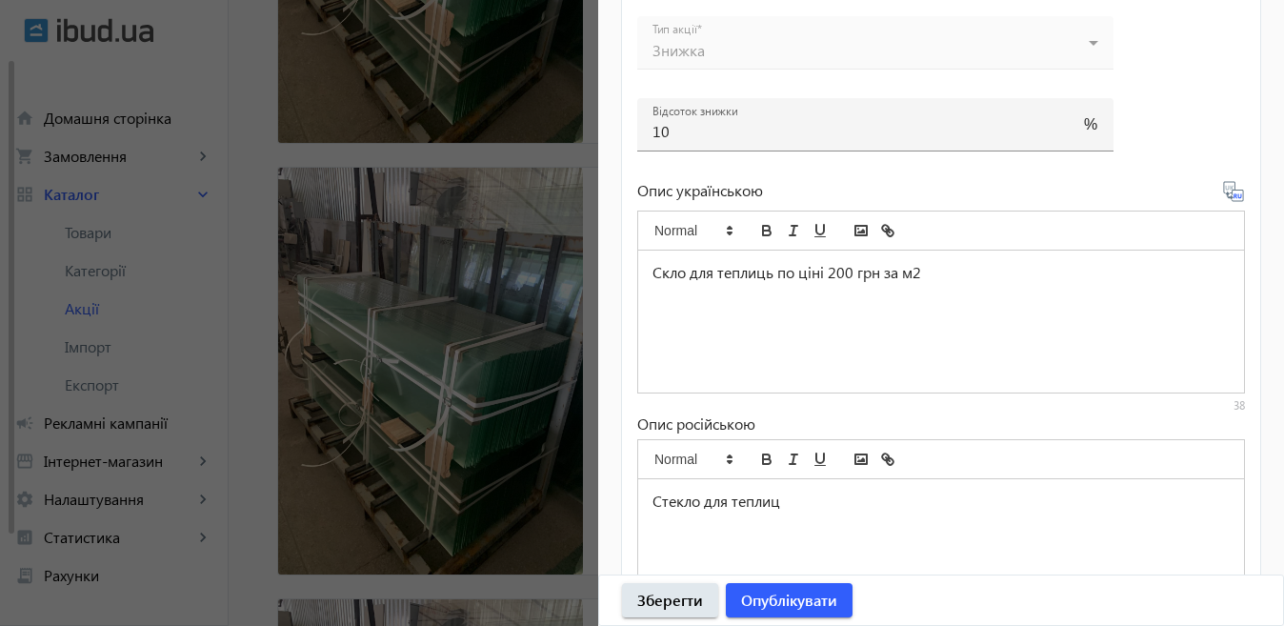
scroll to position [982, 0]
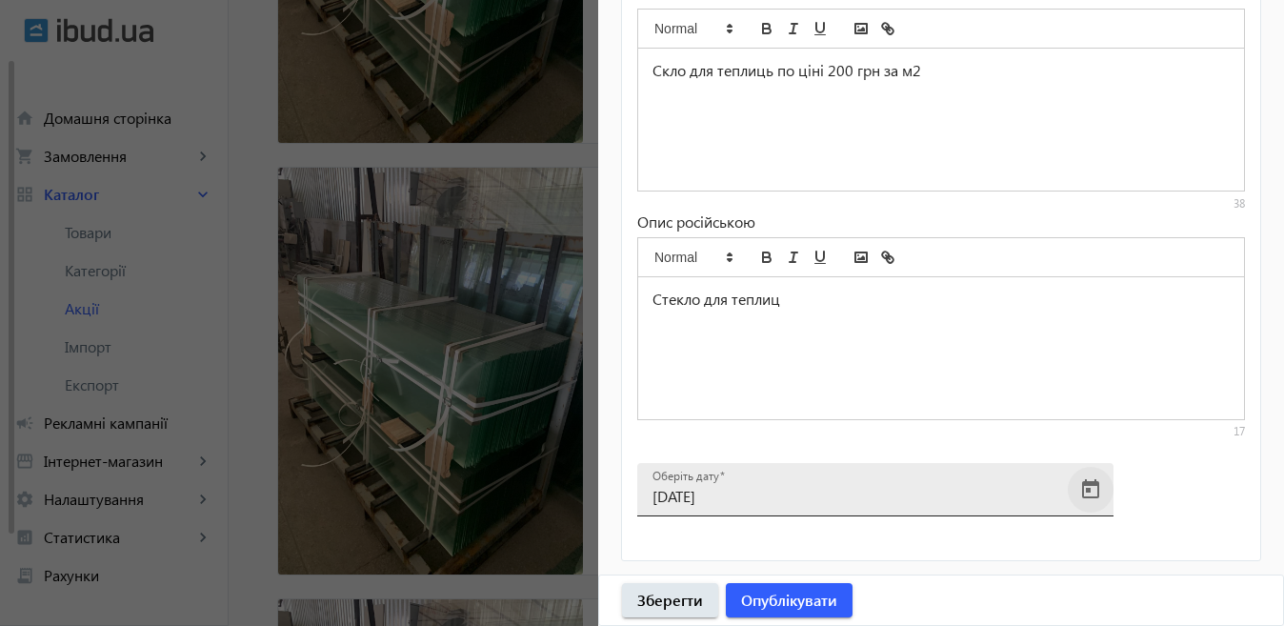
click at [1097, 489] on span "Open calendar" at bounding box center [1091, 490] width 46 height 46
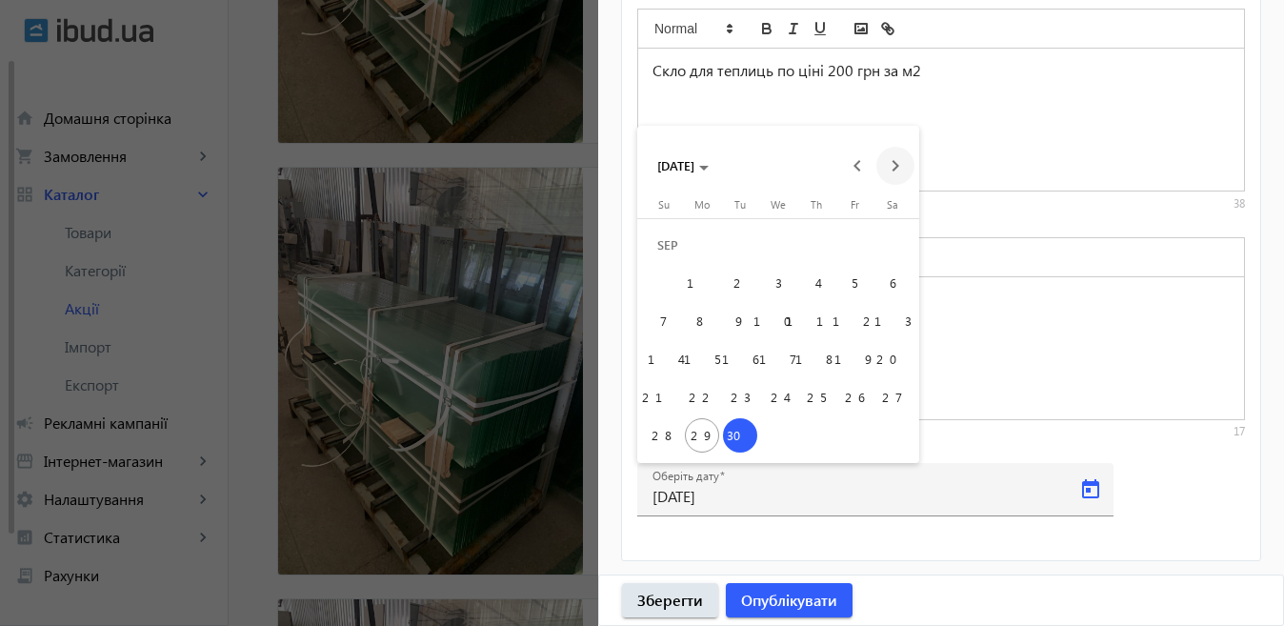
click at [897, 174] on span "Next month" at bounding box center [895, 166] width 38 height 38
click at [697, 290] on span "6" at bounding box center [702, 283] width 34 height 34
type input "[DATE]"
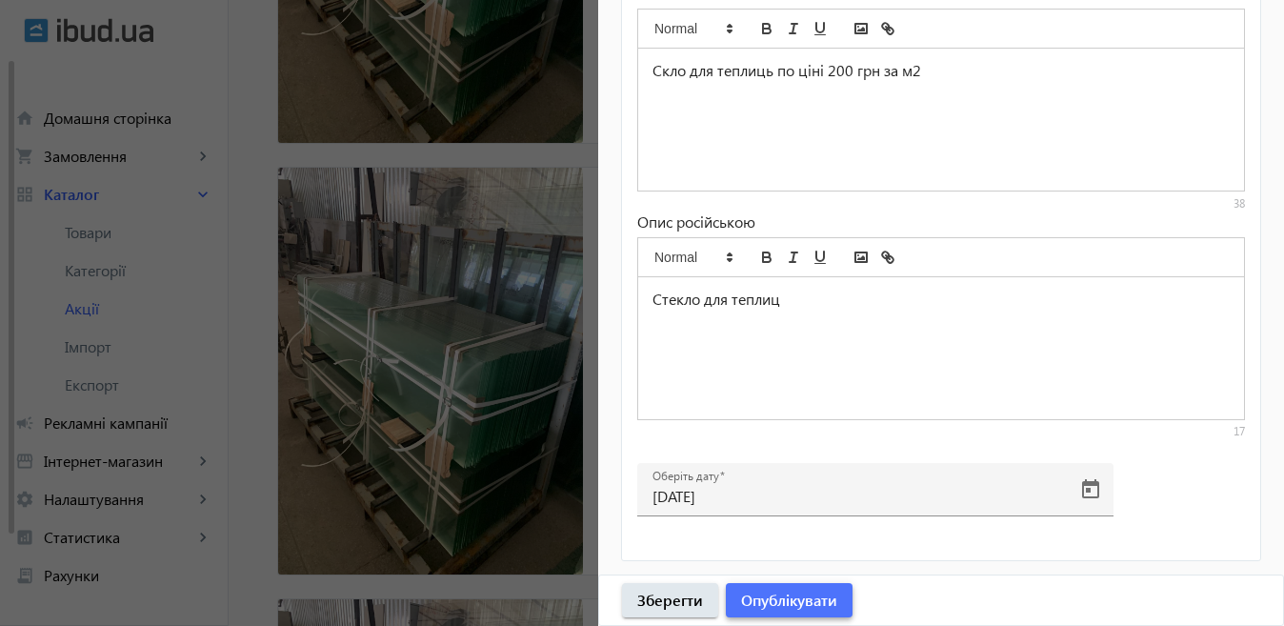
click at [773, 606] on span "Опублікувати" at bounding box center [789, 599] width 96 height 21
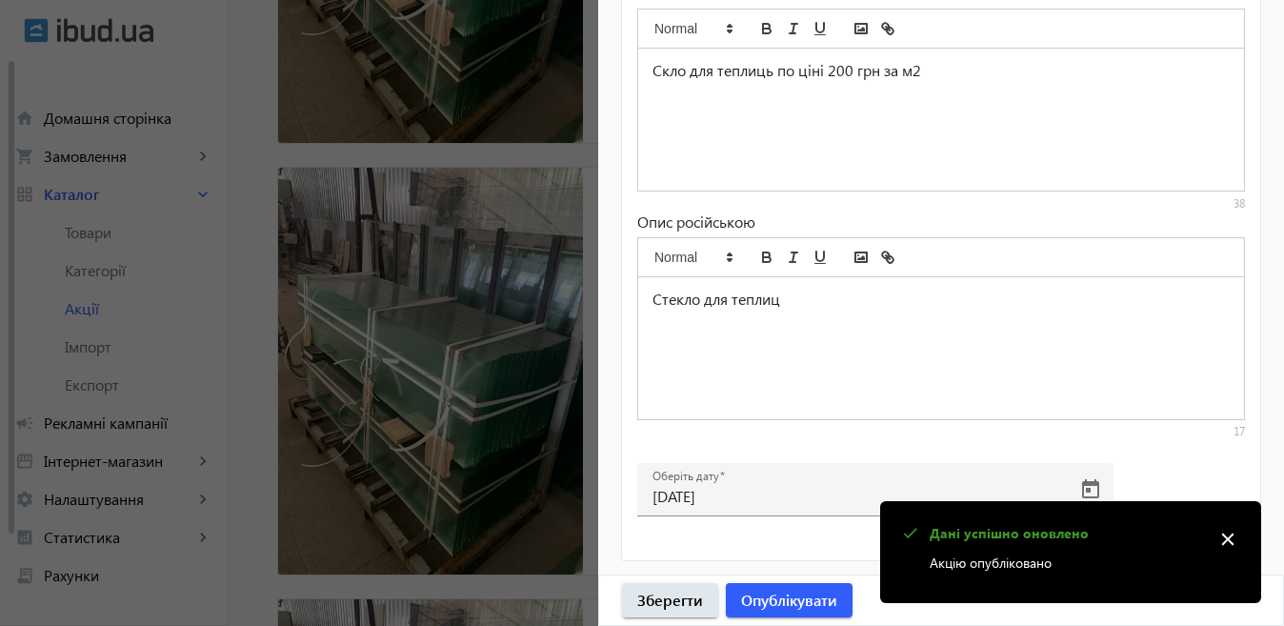
click at [460, 417] on div at bounding box center [642, 313] width 1284 height 626
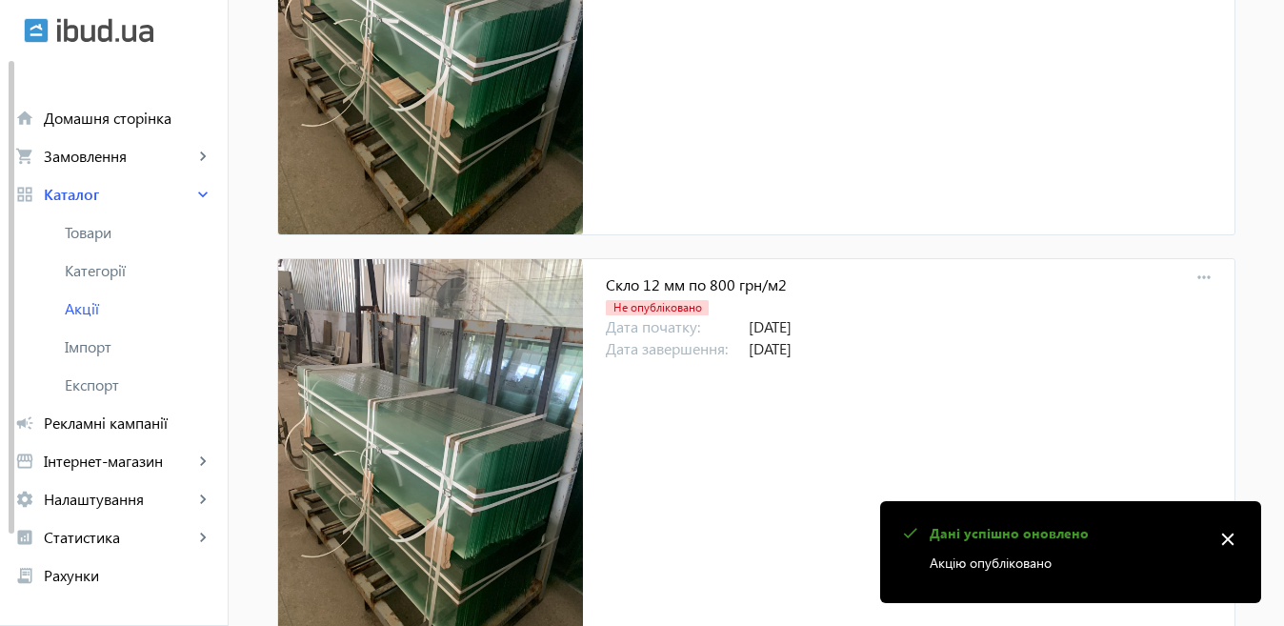
scroll to position [2286, 0]
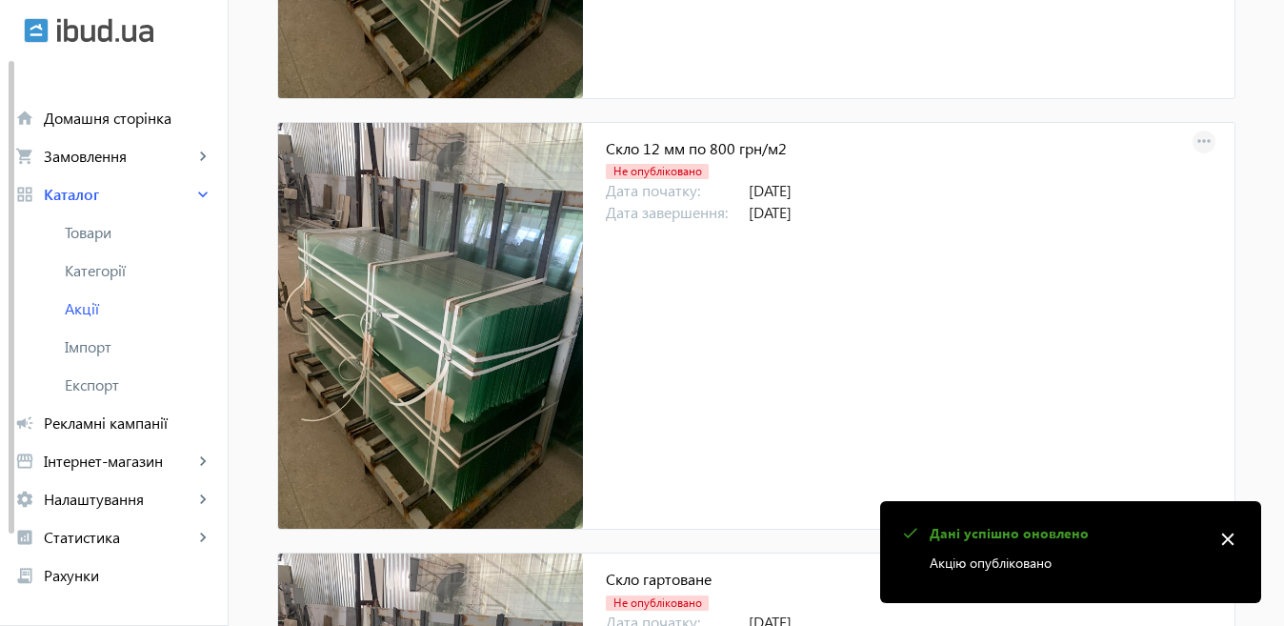
click at [1199, 132] on mat-icon "more_horiz" at bounding box center [1203, 142] width 27 height 27
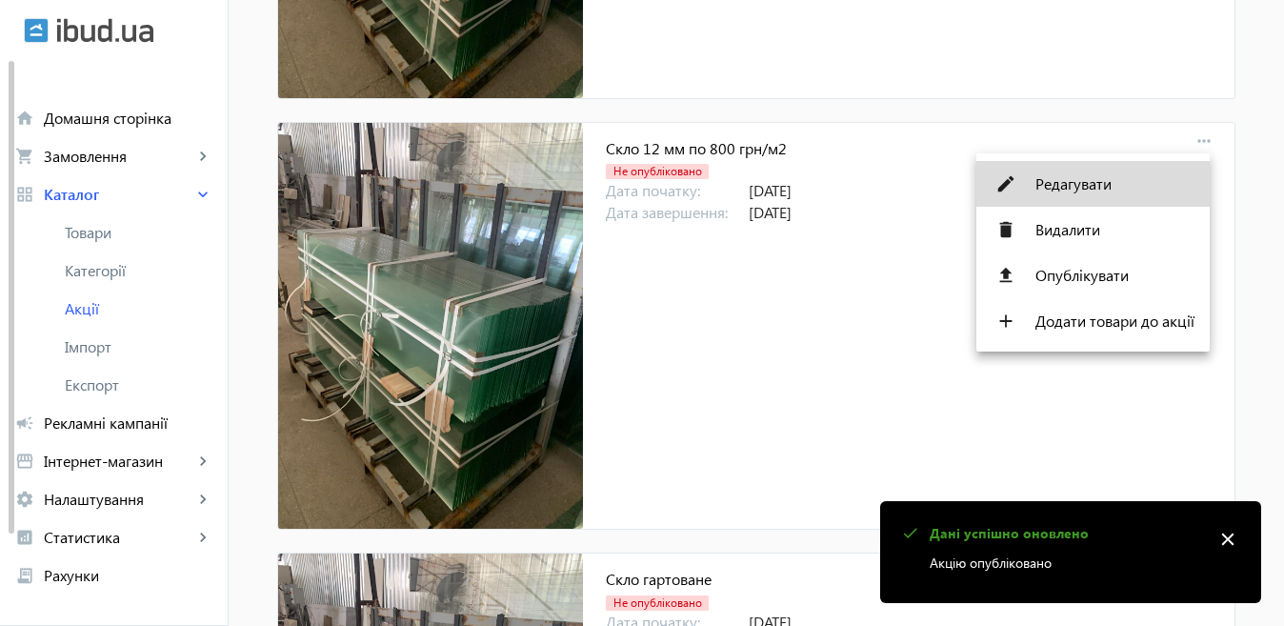
click at [1088, 176] on span "Редагувати" at bounding box center [1114, 183] width 159 height 15
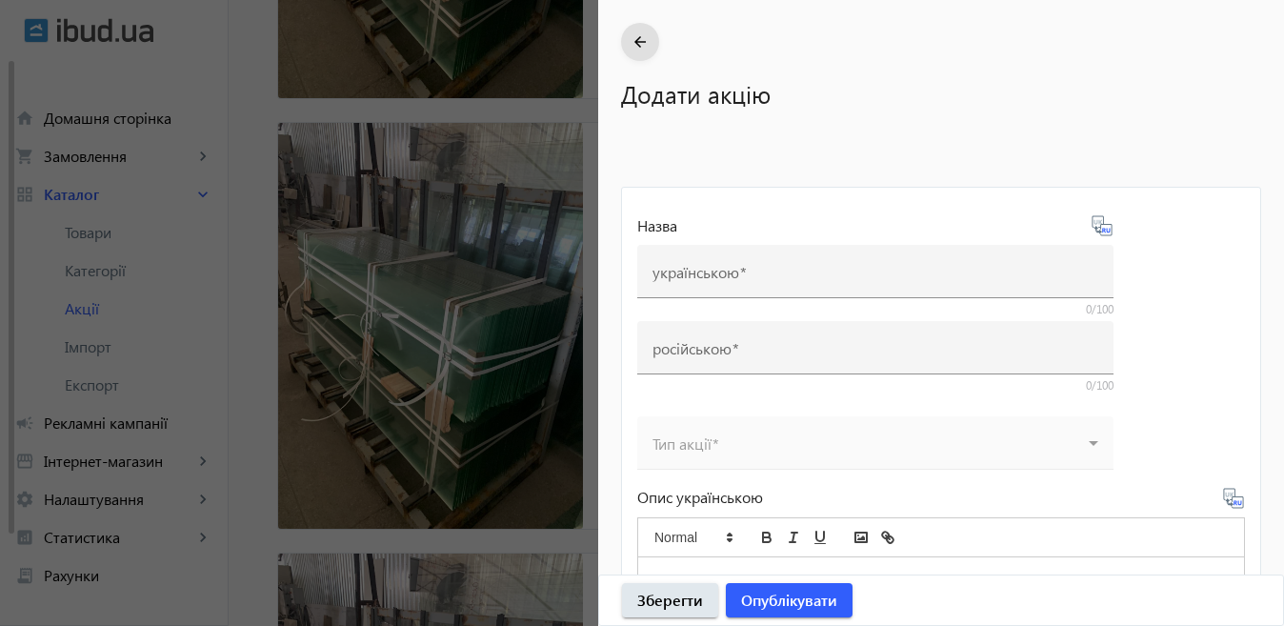
type input "Скло 12 мм по 800 грн/м2"
type input "Стекло 12 мм по 800 грн/м2"
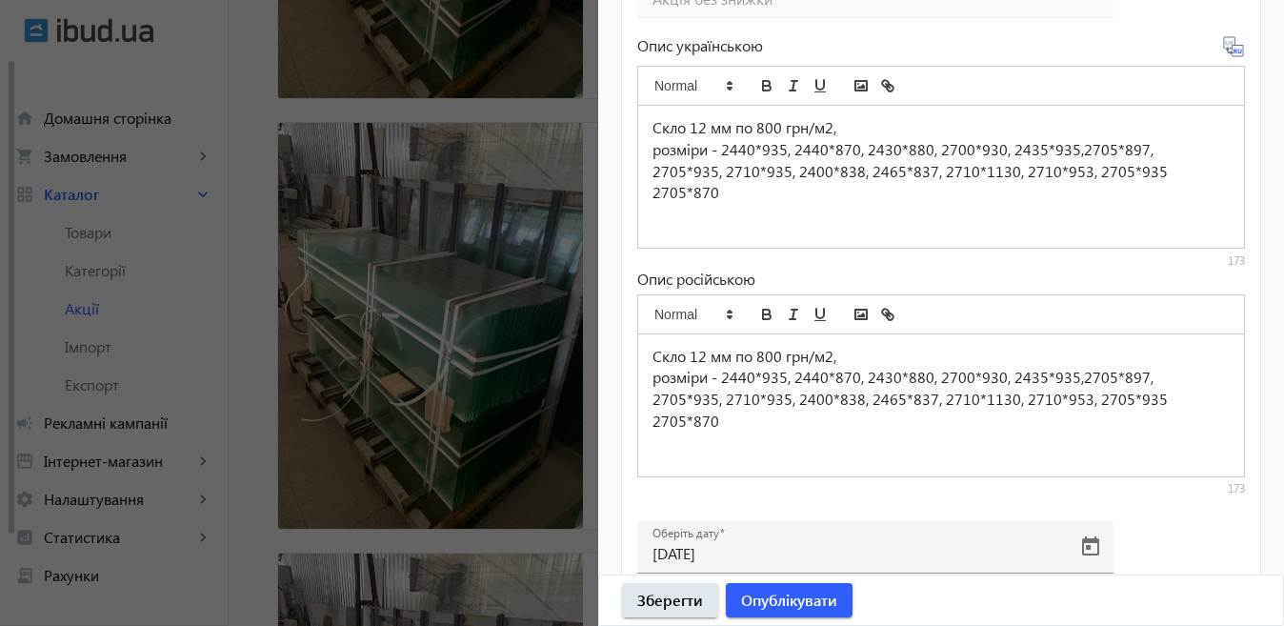
scroll to position [889, 0]
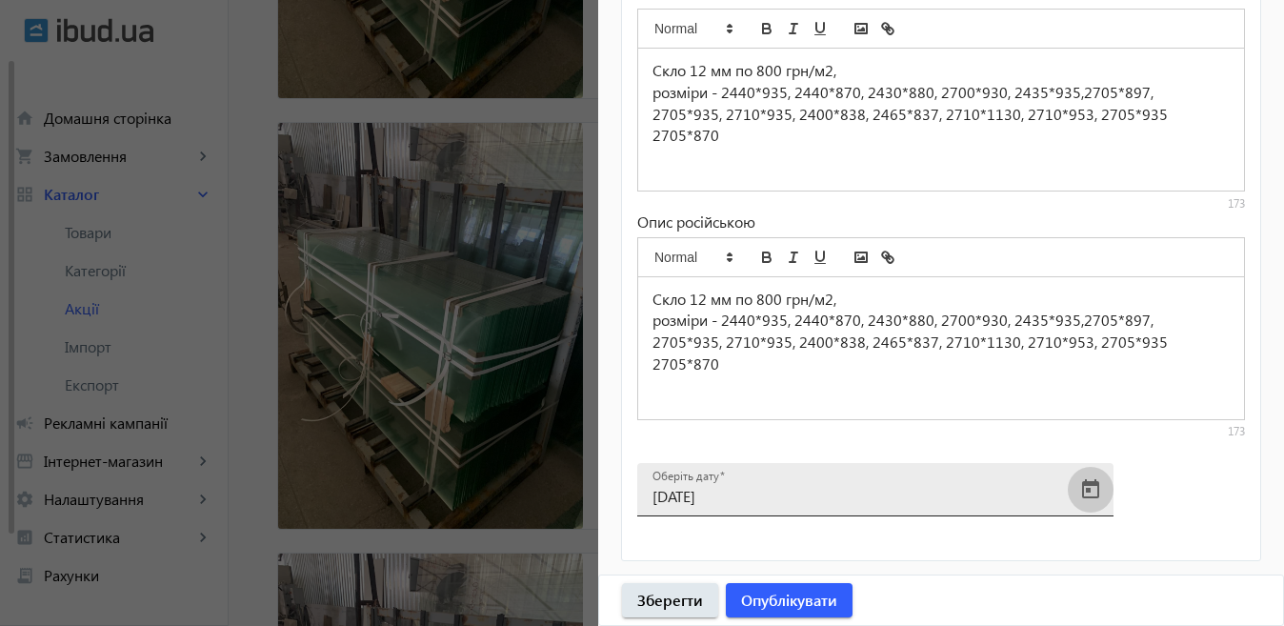
click at [1094, 488] on span "Open calendar" at bounding box center [1091, 490] width 46 height 46
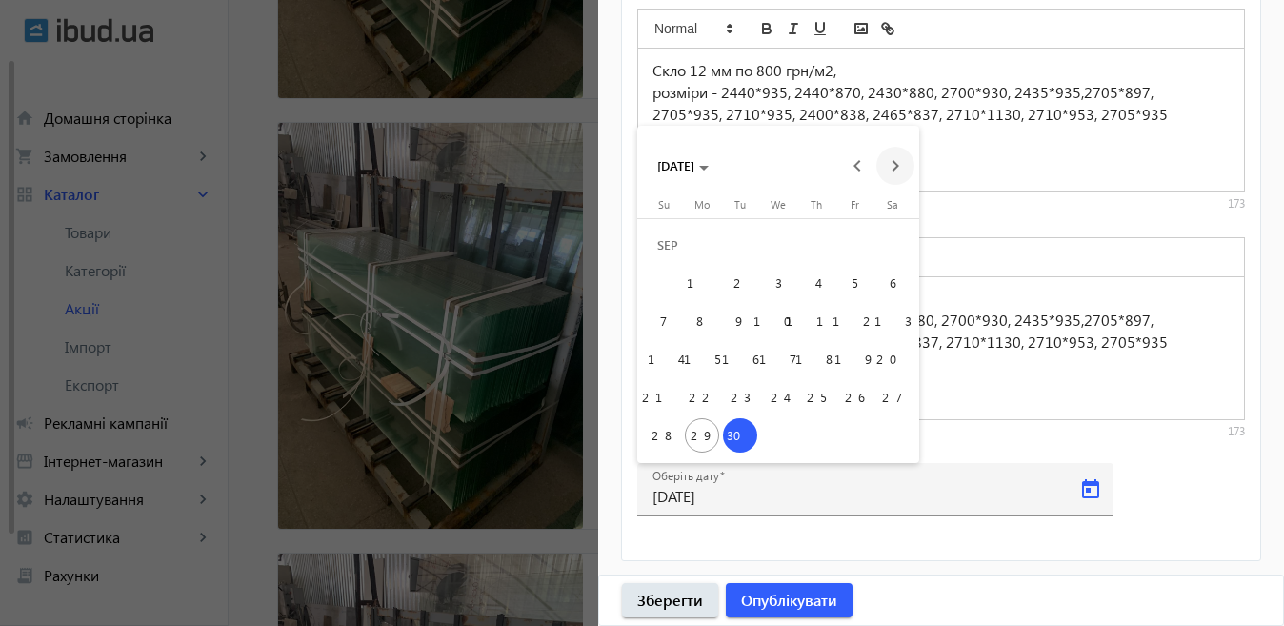
click at [901, 158] on span "Next month" at bounding box center [895, 166] width 38 height 38
click at [700, 286] on span "6" at bounding box center [702, 283] width 34 height 34
type input "[DATE]"
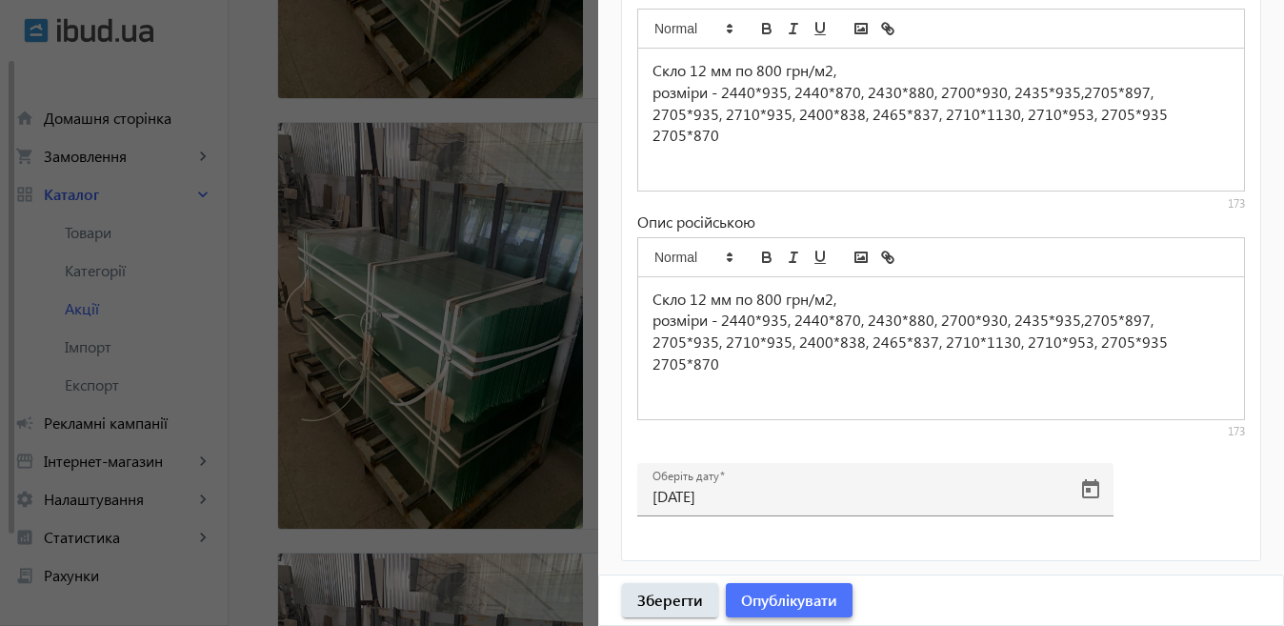
click at [807, 601] on span "Опублікувати" at bounding box center [789, 599] width 96 height 21
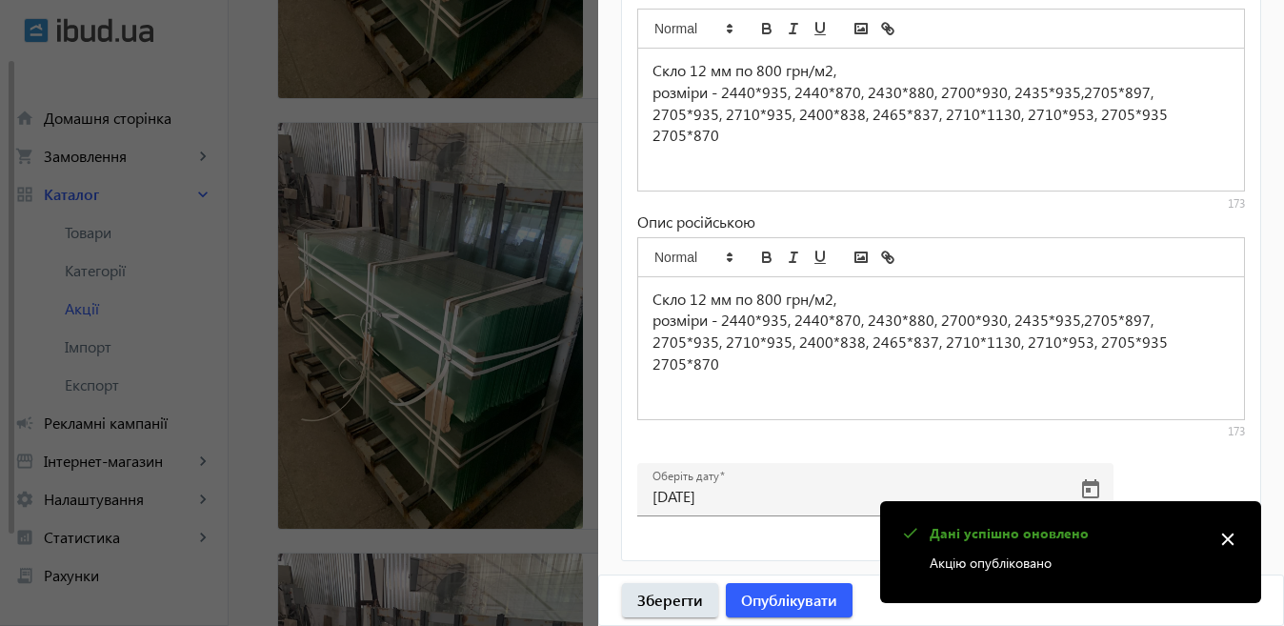
click at [512, 393] on div at bounding box center [642, 313] width 1284 height 626
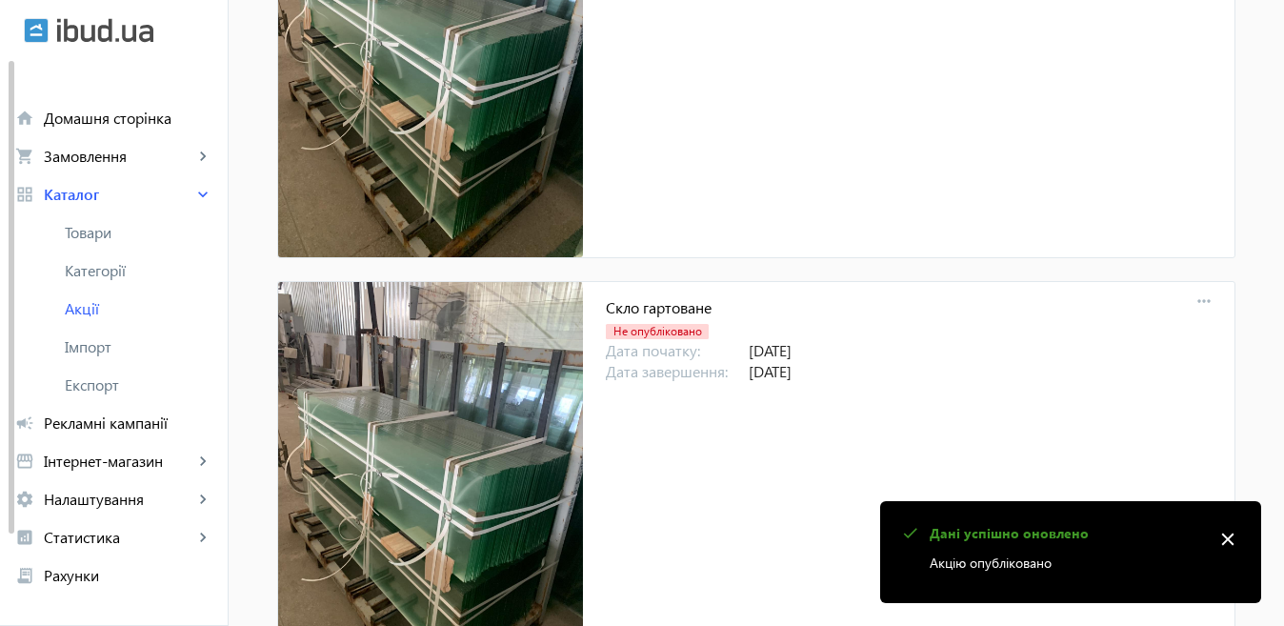
scroll to position [2667, 0]
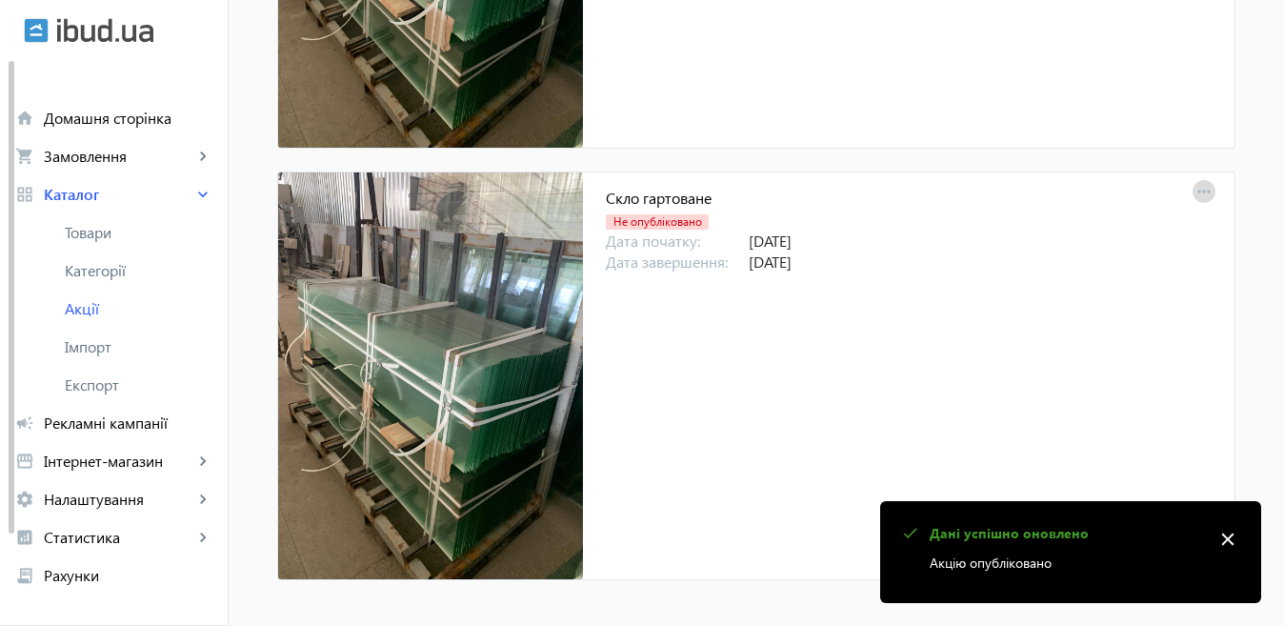
click at [1192, 190] on mat-icon "more_horiz" at bounding box center [1203, 192] width 27 height 27
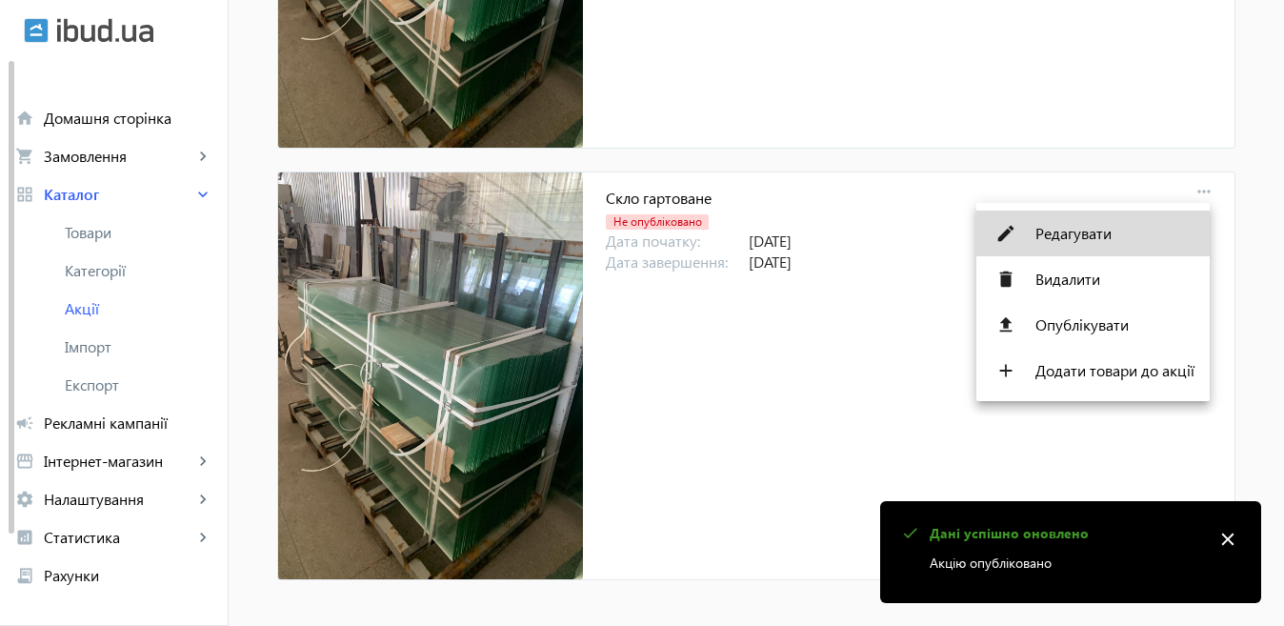
click at [1095, 228] on span "Редагувати" at bounding box center [1114, 233] width 159 height 15
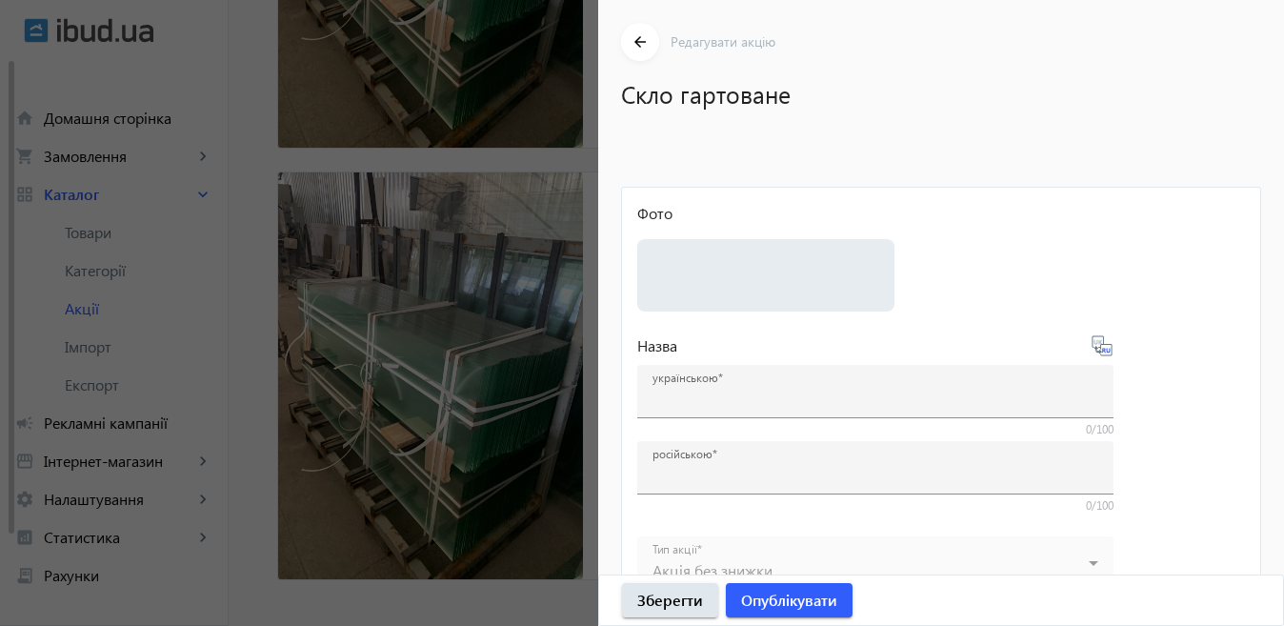
type input "Скло гартоване"
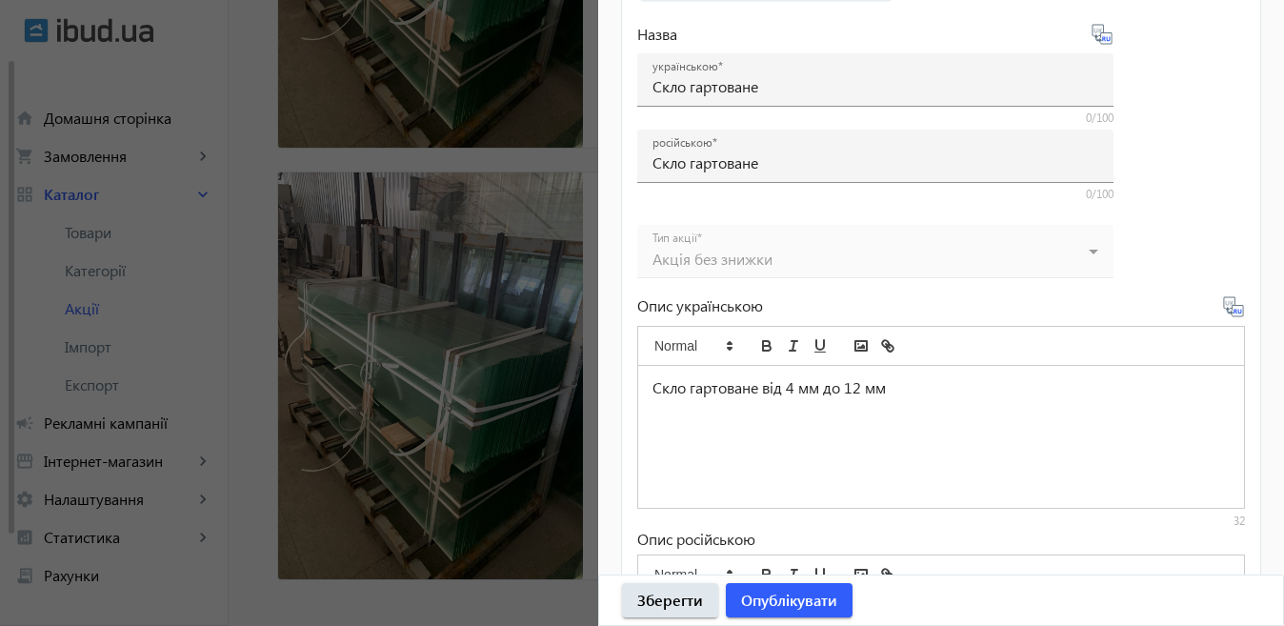
scroll to position [889, 0]
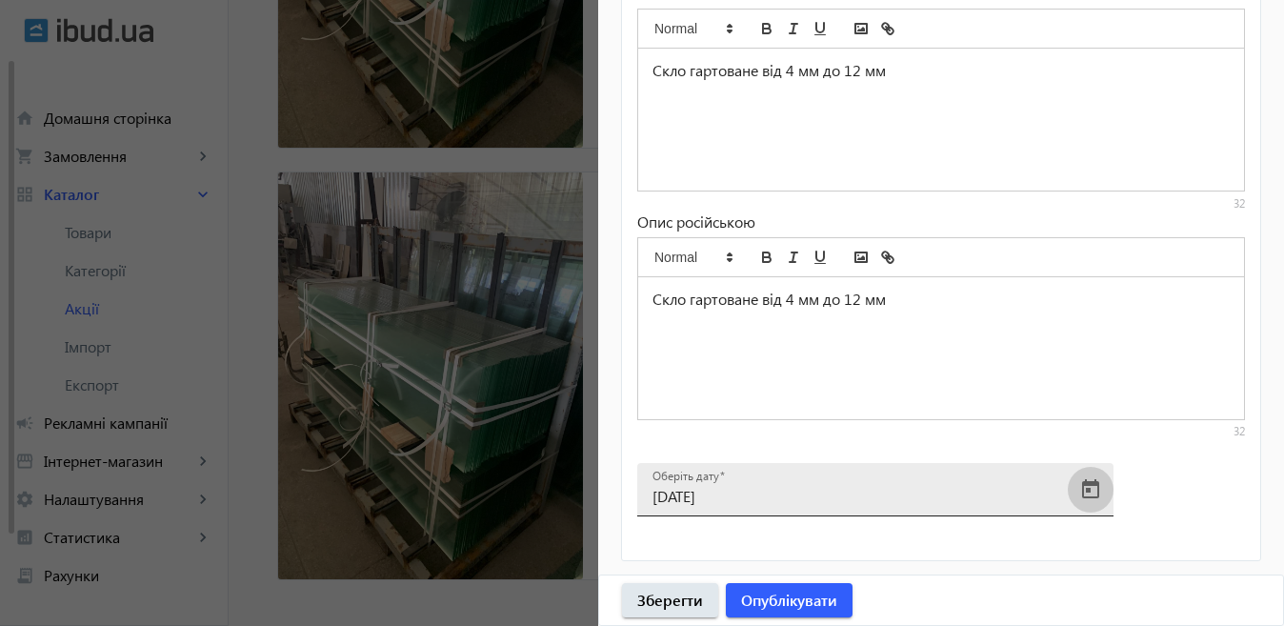
click at [1086, 495] on span "Open calendar" at bounding box center [1091, 490] width 46 height 46
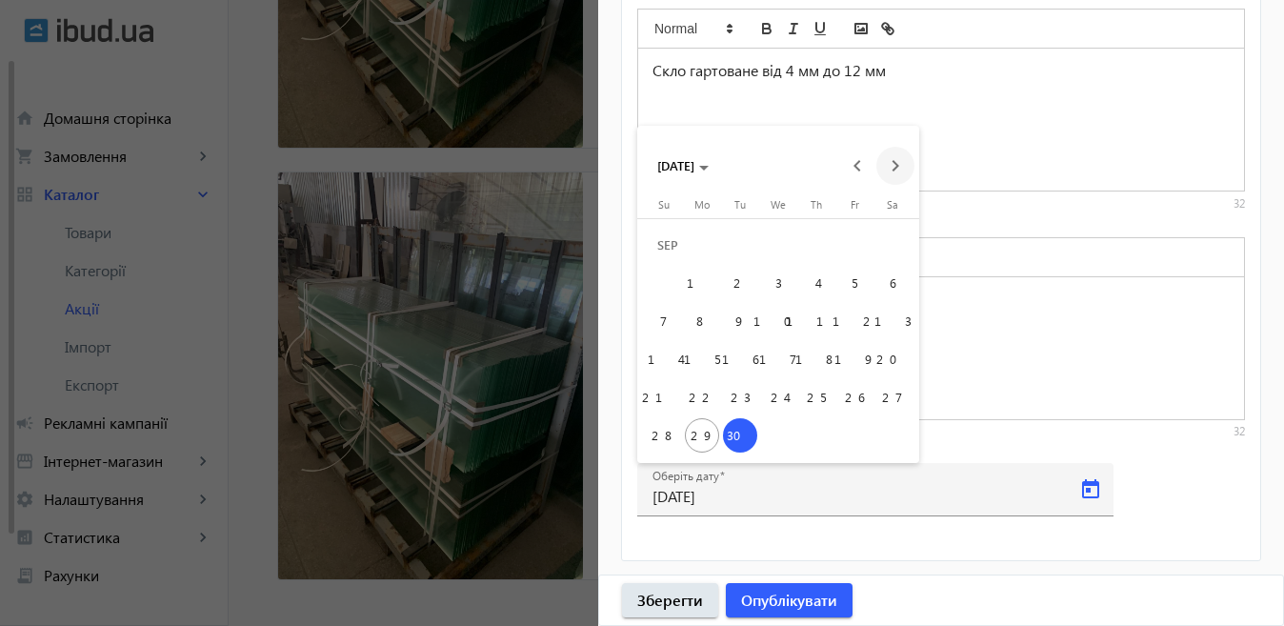
click at [889, 157] on span "Next month" at bounding box center [895, 166] width 38 height 38
click at [699, 284] on span "6" at bounding box center [702, 283] width 34 height 34
type input "[DATE]"
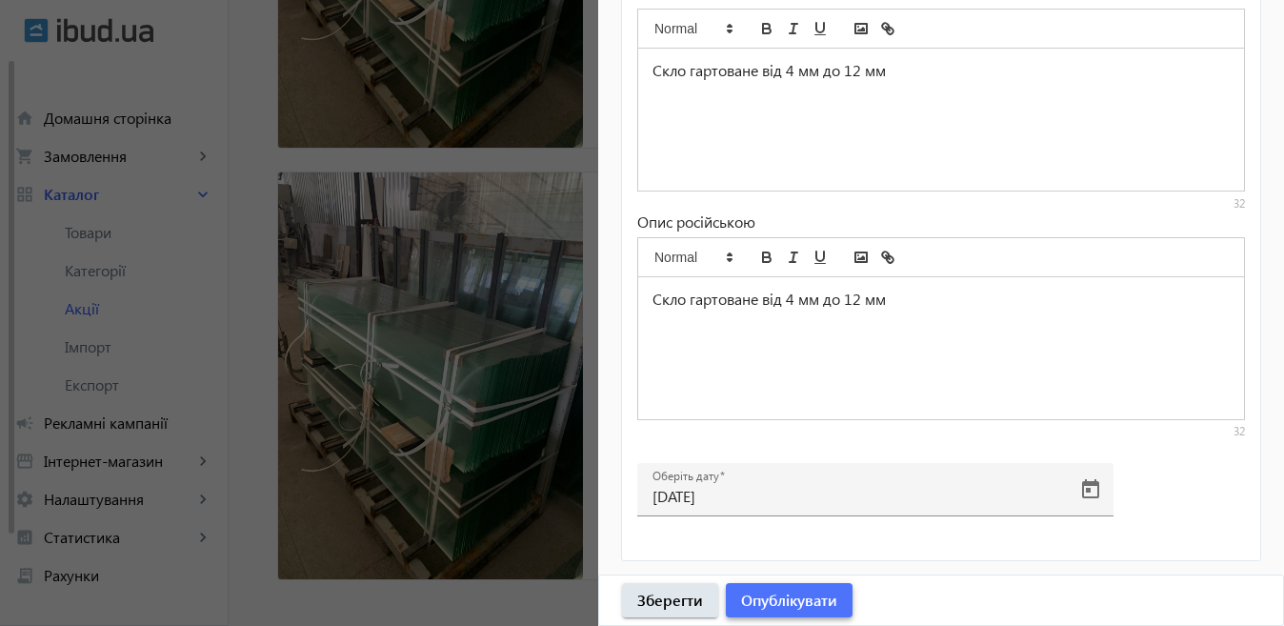
click at [793, 609] on span "Опублікувати" at bounding box center [789, 599] width 96 height 21
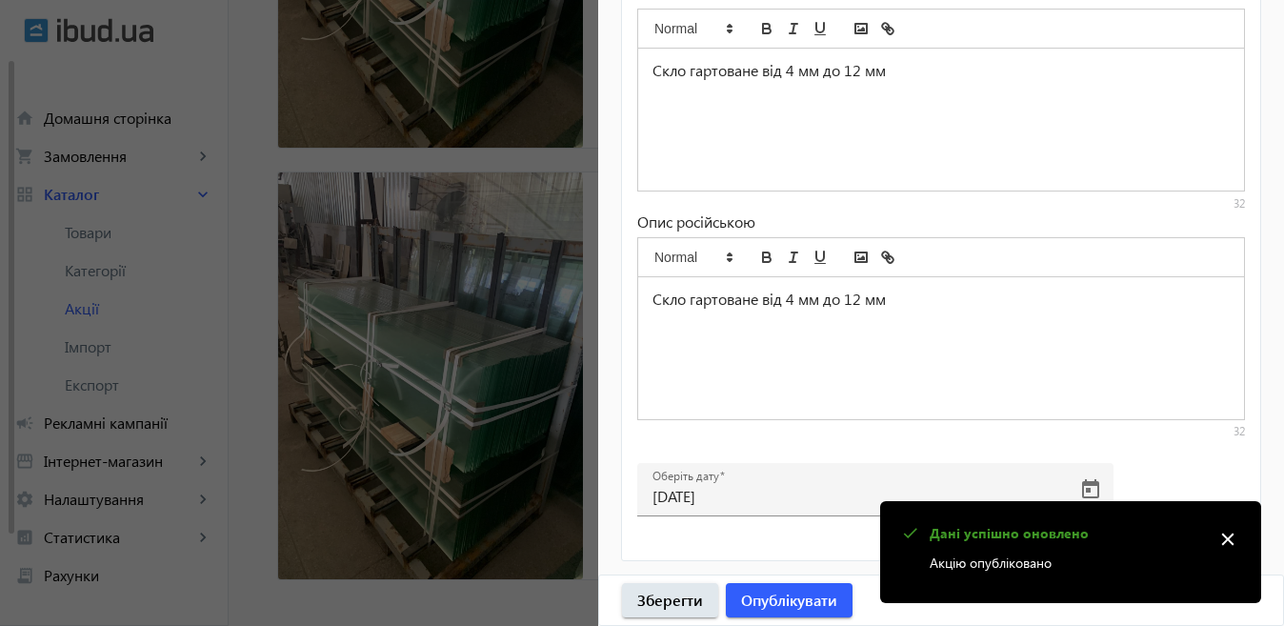
click at [499, 416] on div at bounding box center [642, 313] width 1284 height 626
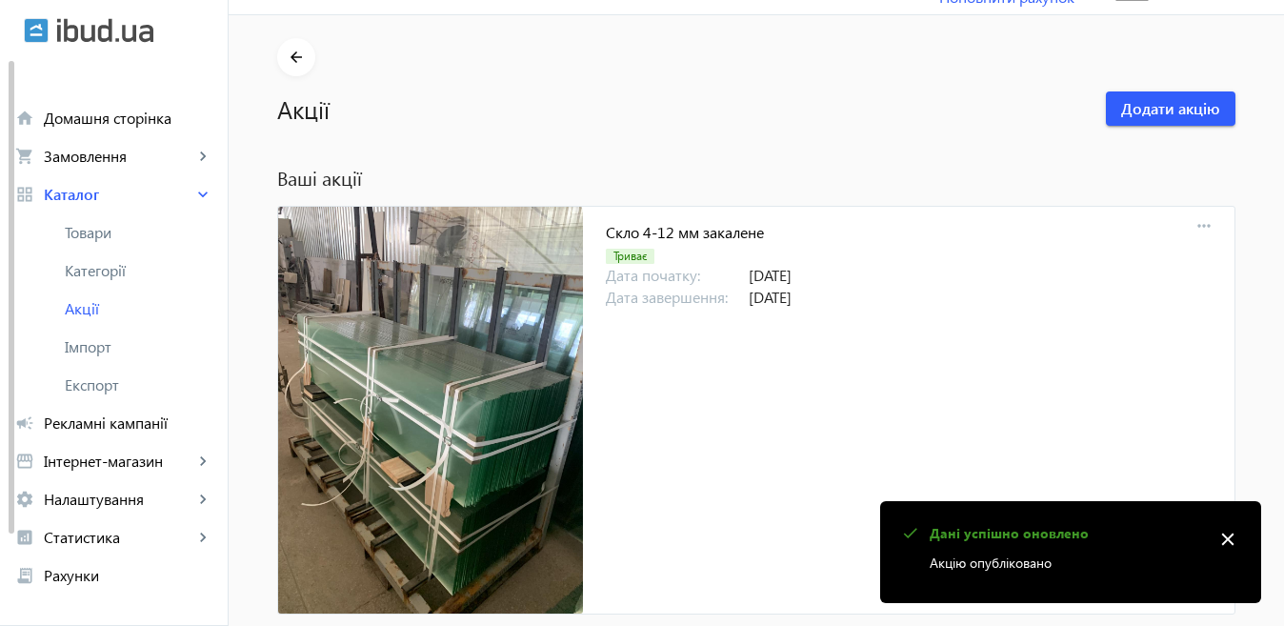
scroll to position [0, 0]
